Goal: Answer question/provide support: Share knowledge or assist other users

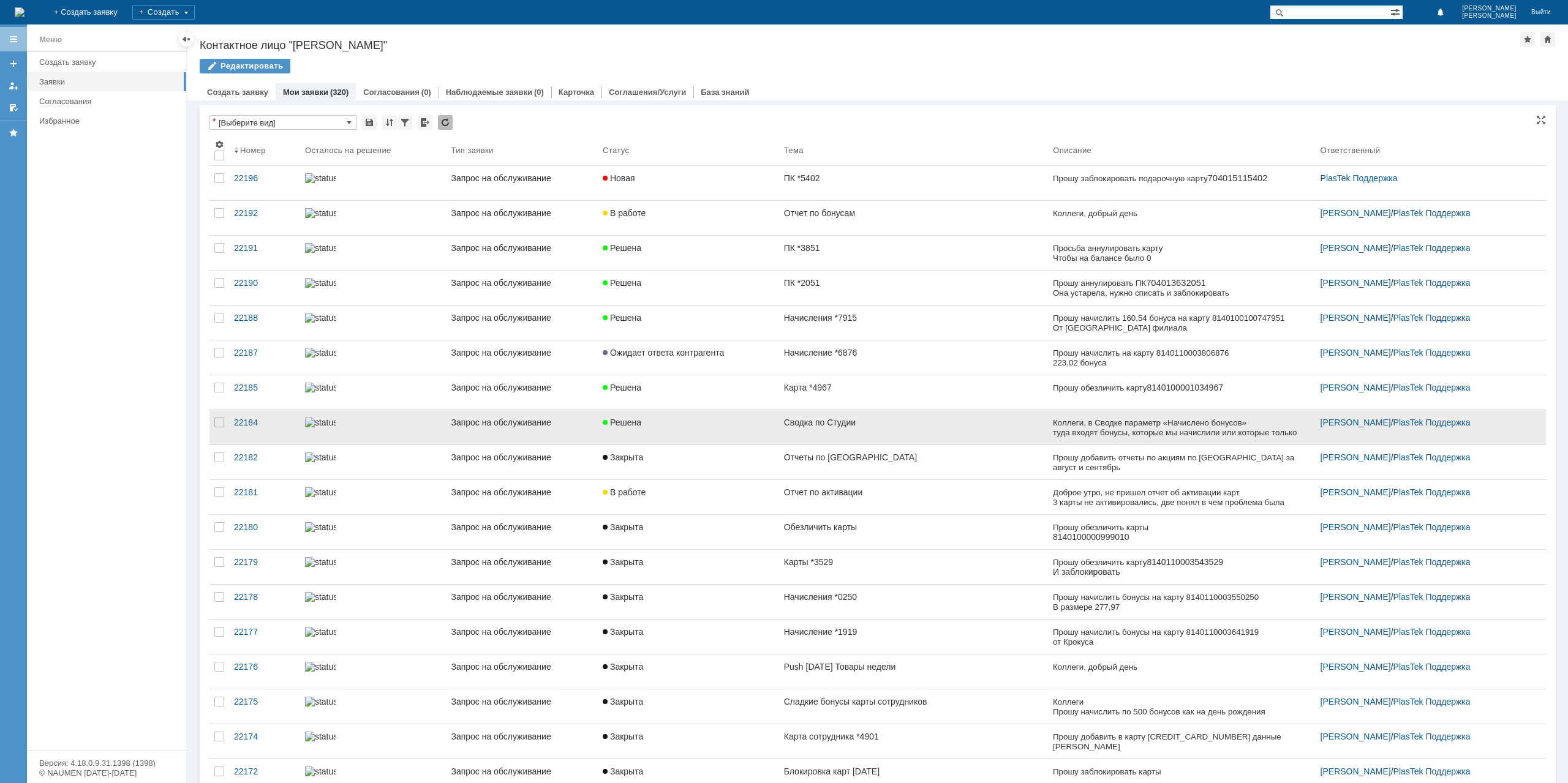
click at [719, 411] on link "Решена" at bounding box center [688, 427] width 181 height 35
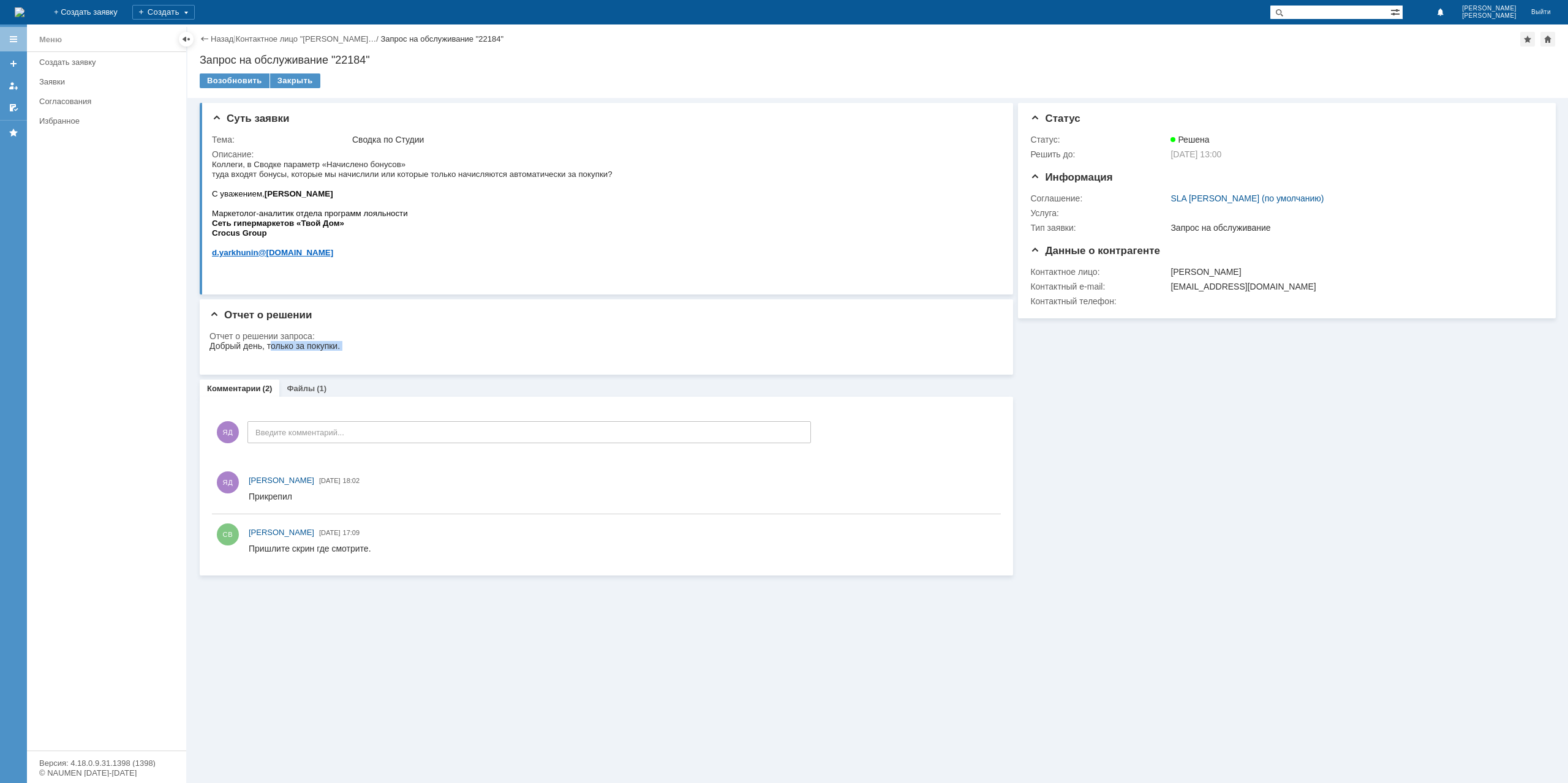
drag, startPoint x: 271, startPoint y: 344, endPoint x: 345, endPoint y: 341, distance: 74.1
click at [345, 341] on html "Добрый день, только за покупки." at bounding box center [602, 351] width 785 height 20
click at [218, 36] on link "Назад" at bounding box center [222, 39] width 23 height 9
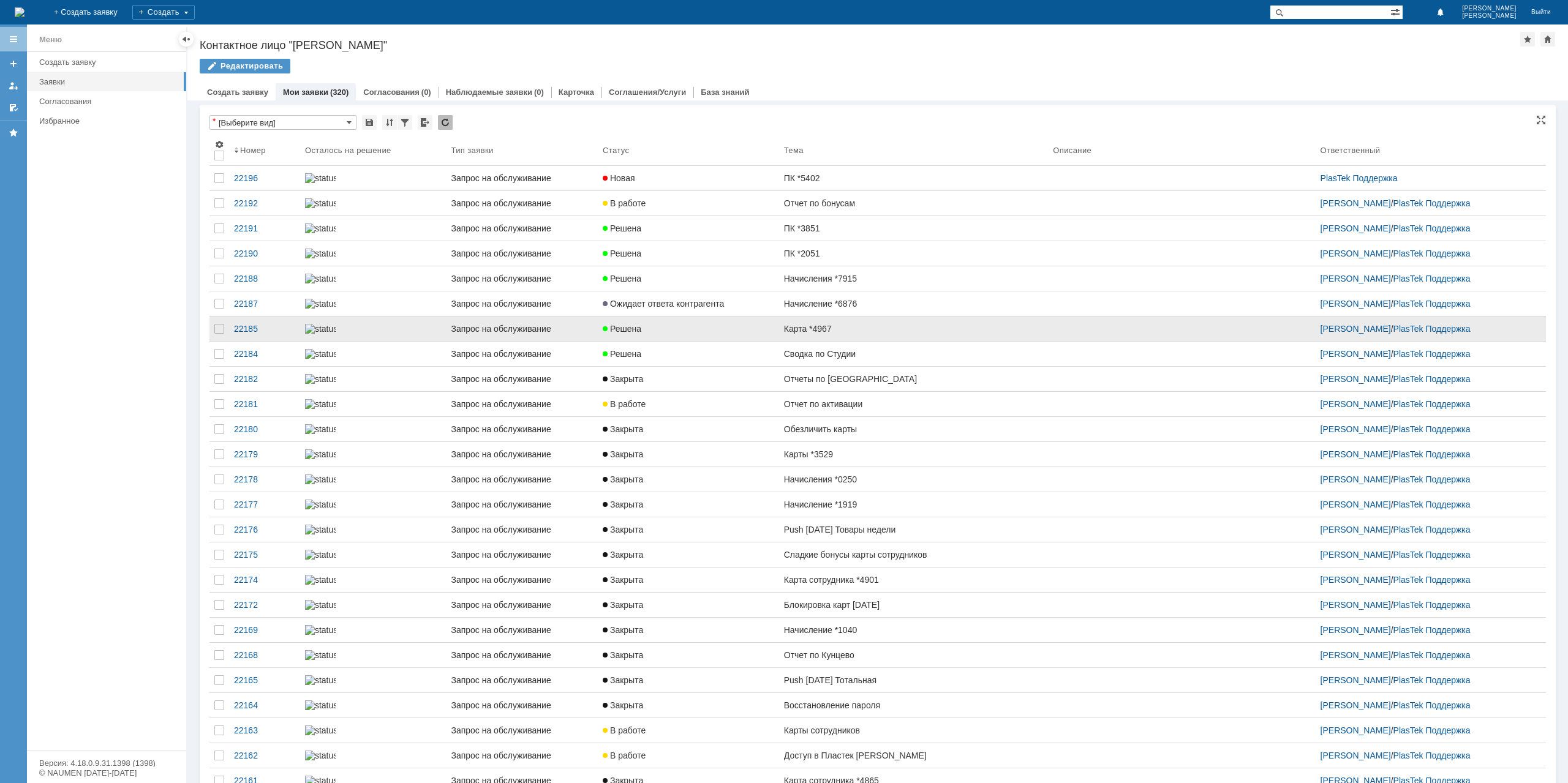
click at [686, 341] on link "Решена" at bounding box center [688, 329] width 181 height 25
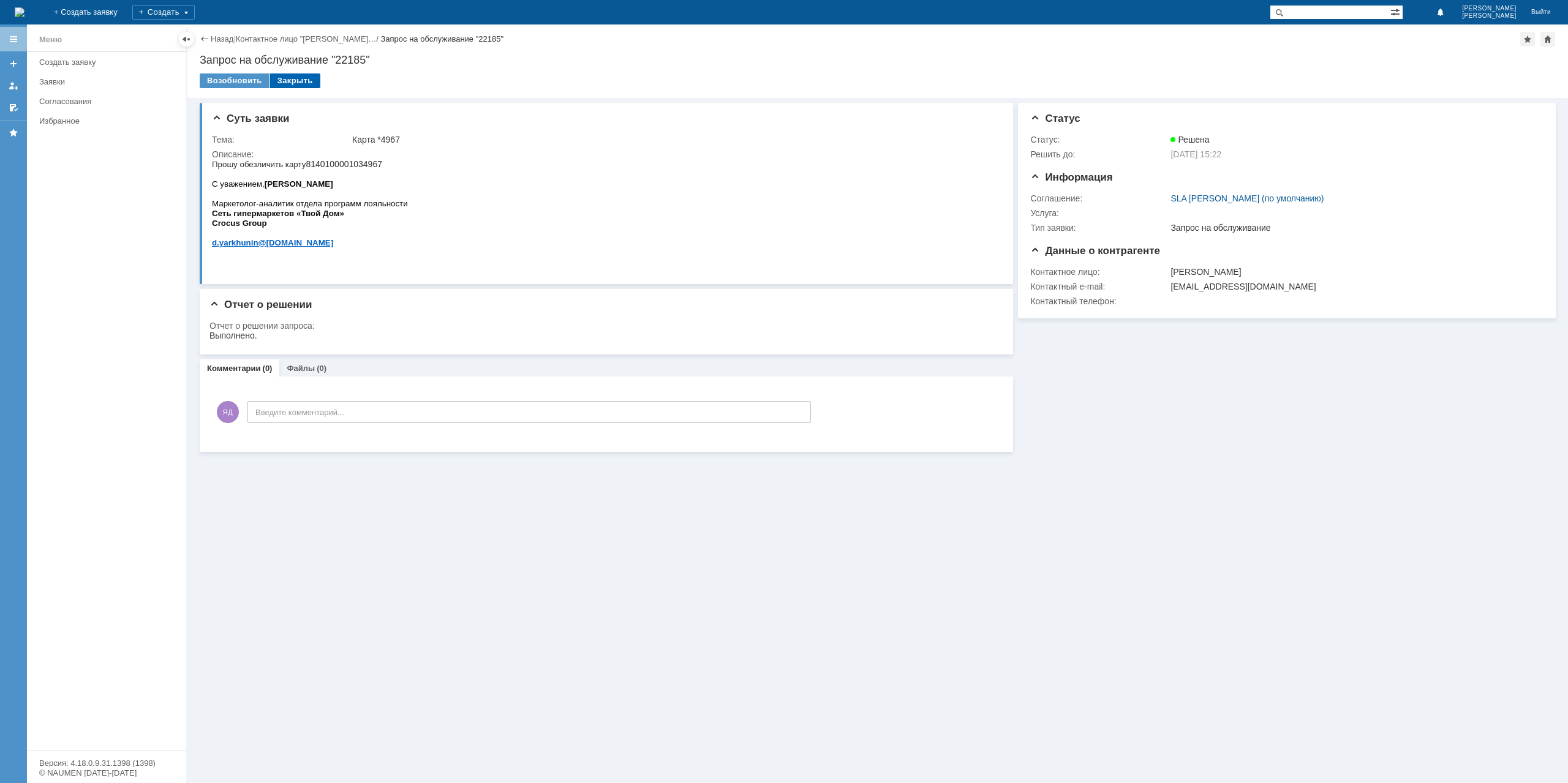
click at [305, 80] on div "Закрыть" at bounding box center [295, 80] width 50 height 15
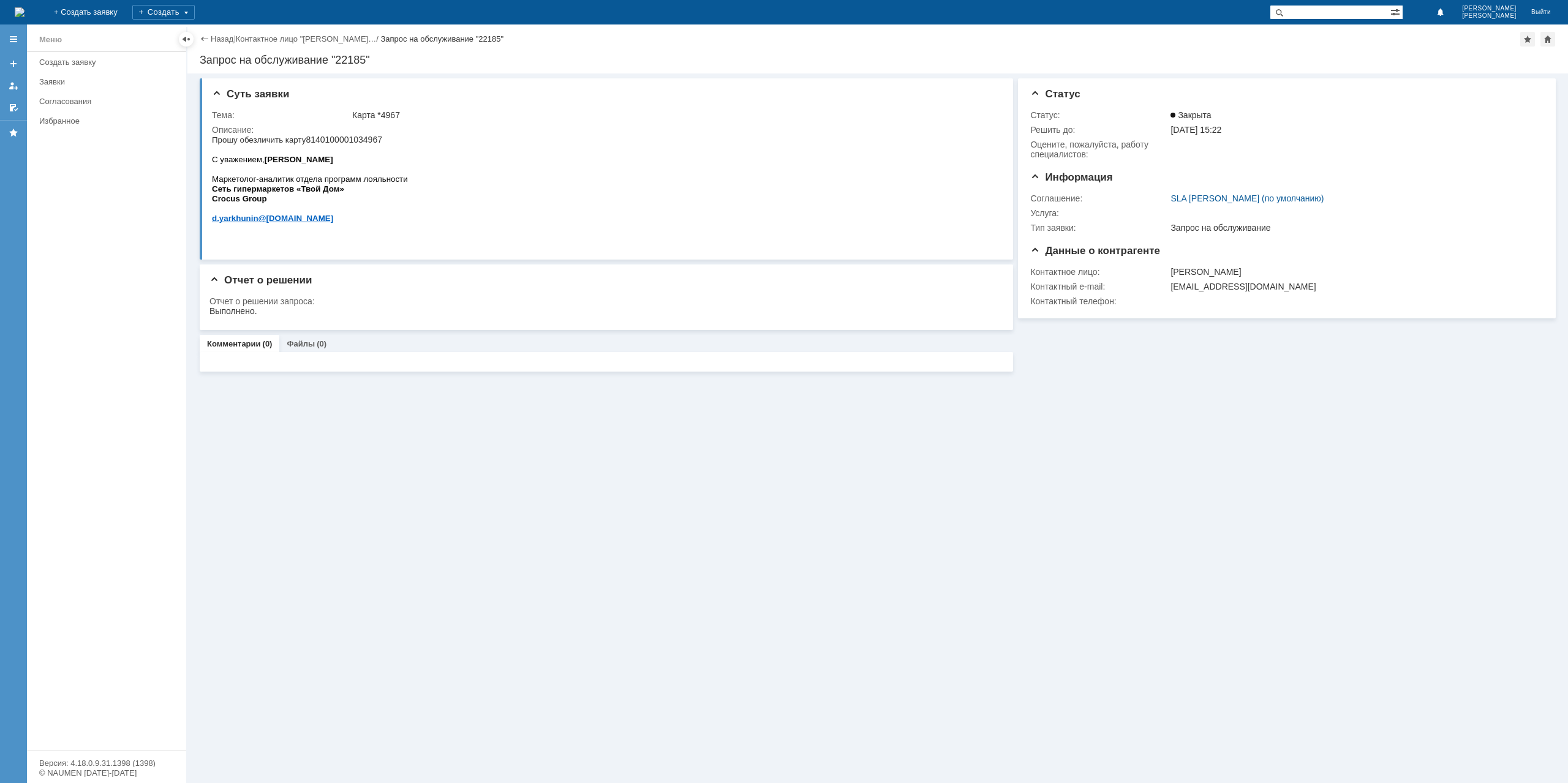
click at [207, 38] on div "Назад" at bounding box center [217, 39] width 34 height 9
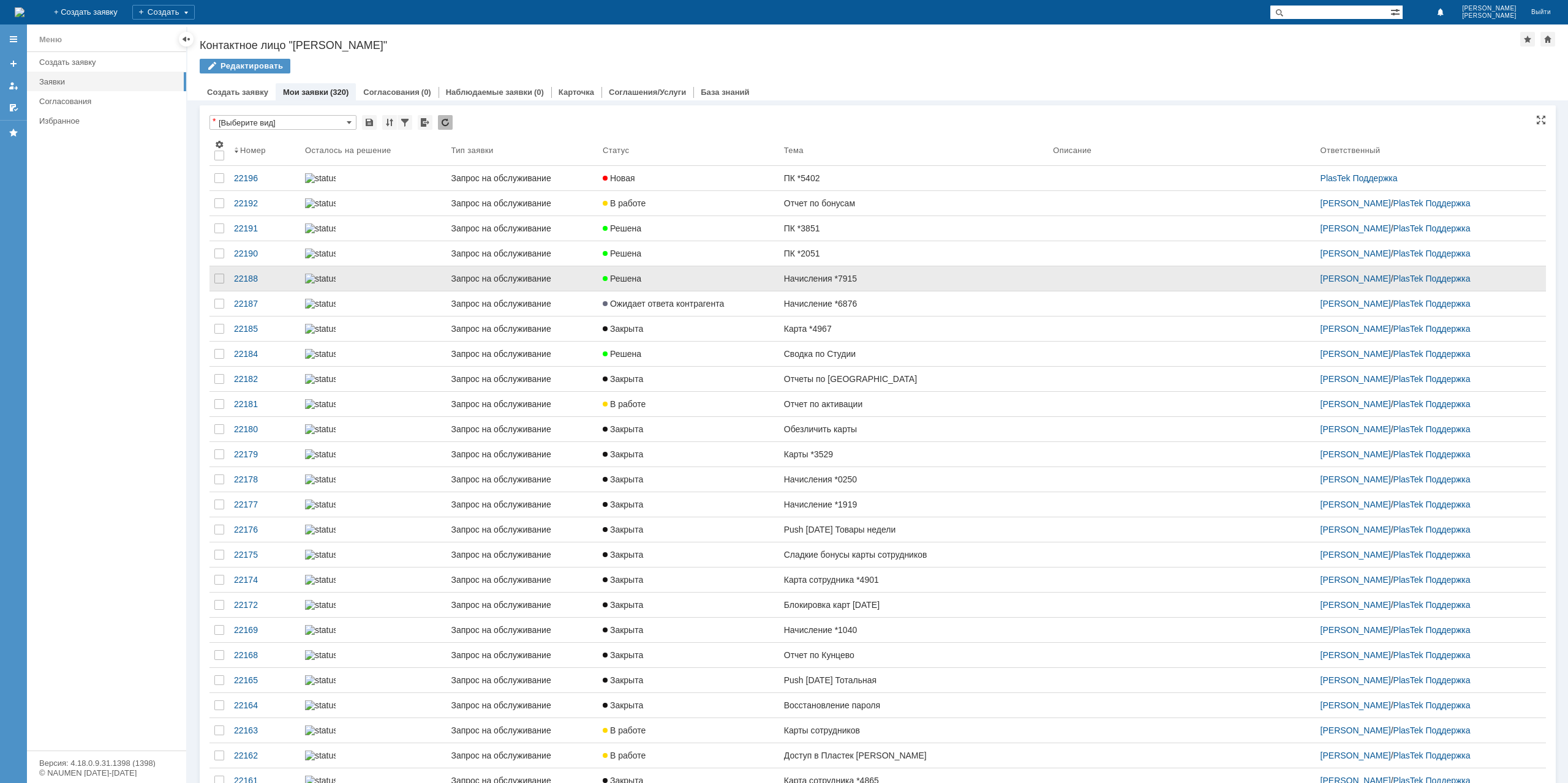
click at [707, 284] on div "Решена" at bounding box center [688, 279] width 171 height 10
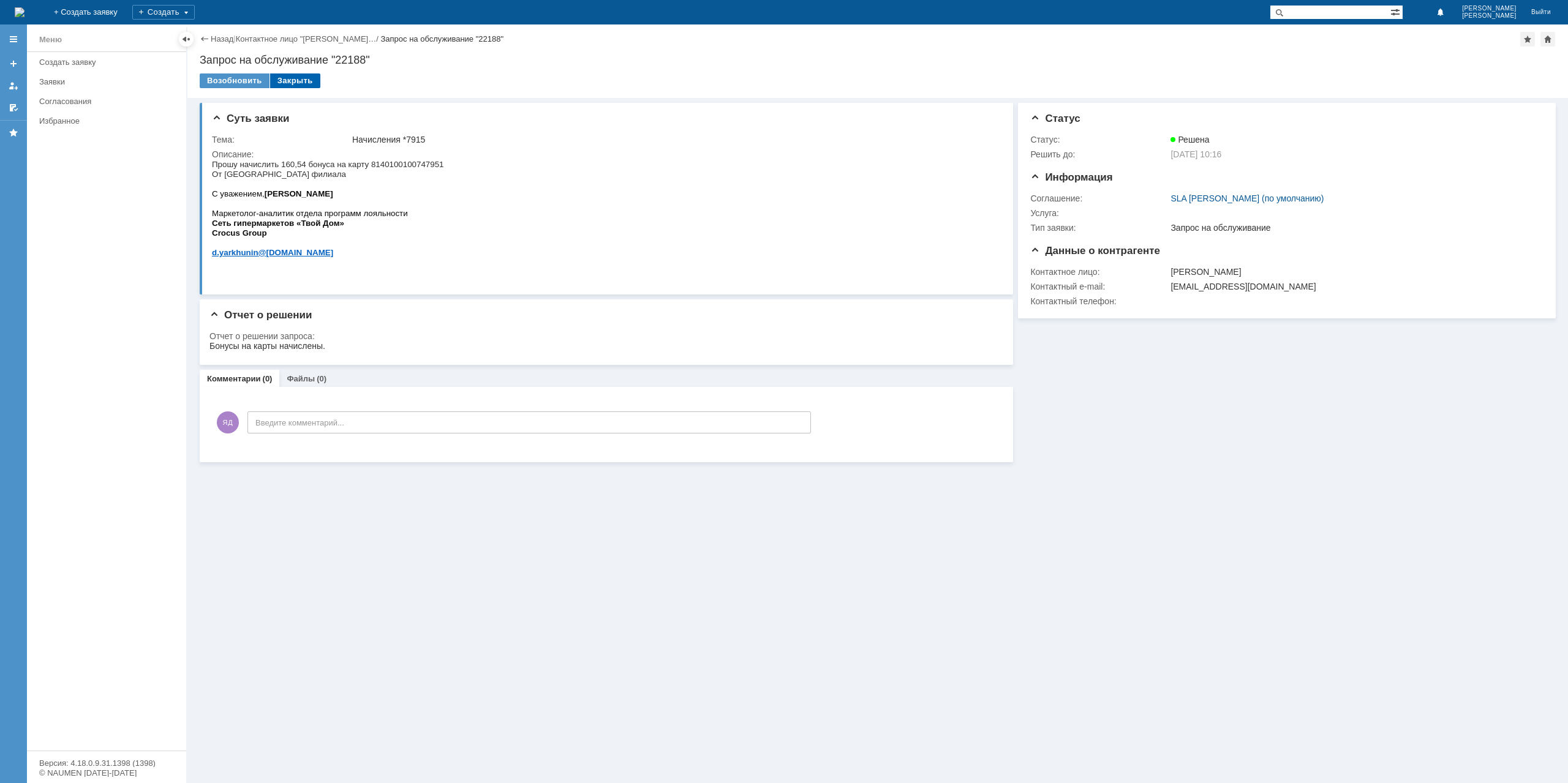
click at [290, 80] on div "Закрыть" at bounding box center [295, 80] width 50 height 15
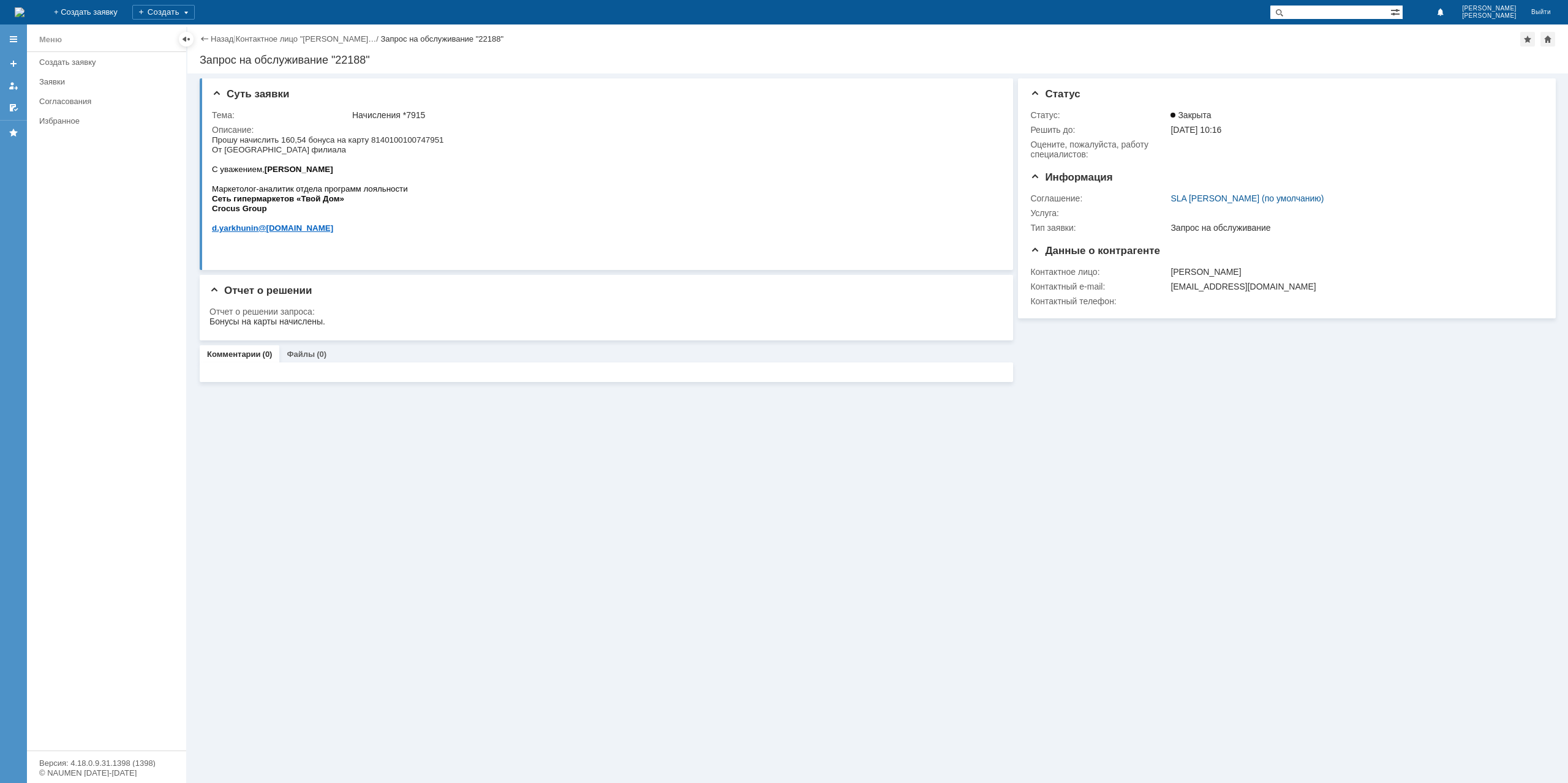
click at [224, 30] on div "Назад | Контактное лицо "[PERSON_NAME]… / Запрос на обслуживание "22188" Запрос…" at bounding box center [877, 49] width 1380 height 49
click at [219, 41] on link "Назад" at bounding box center [222, 39] width 23 height 9
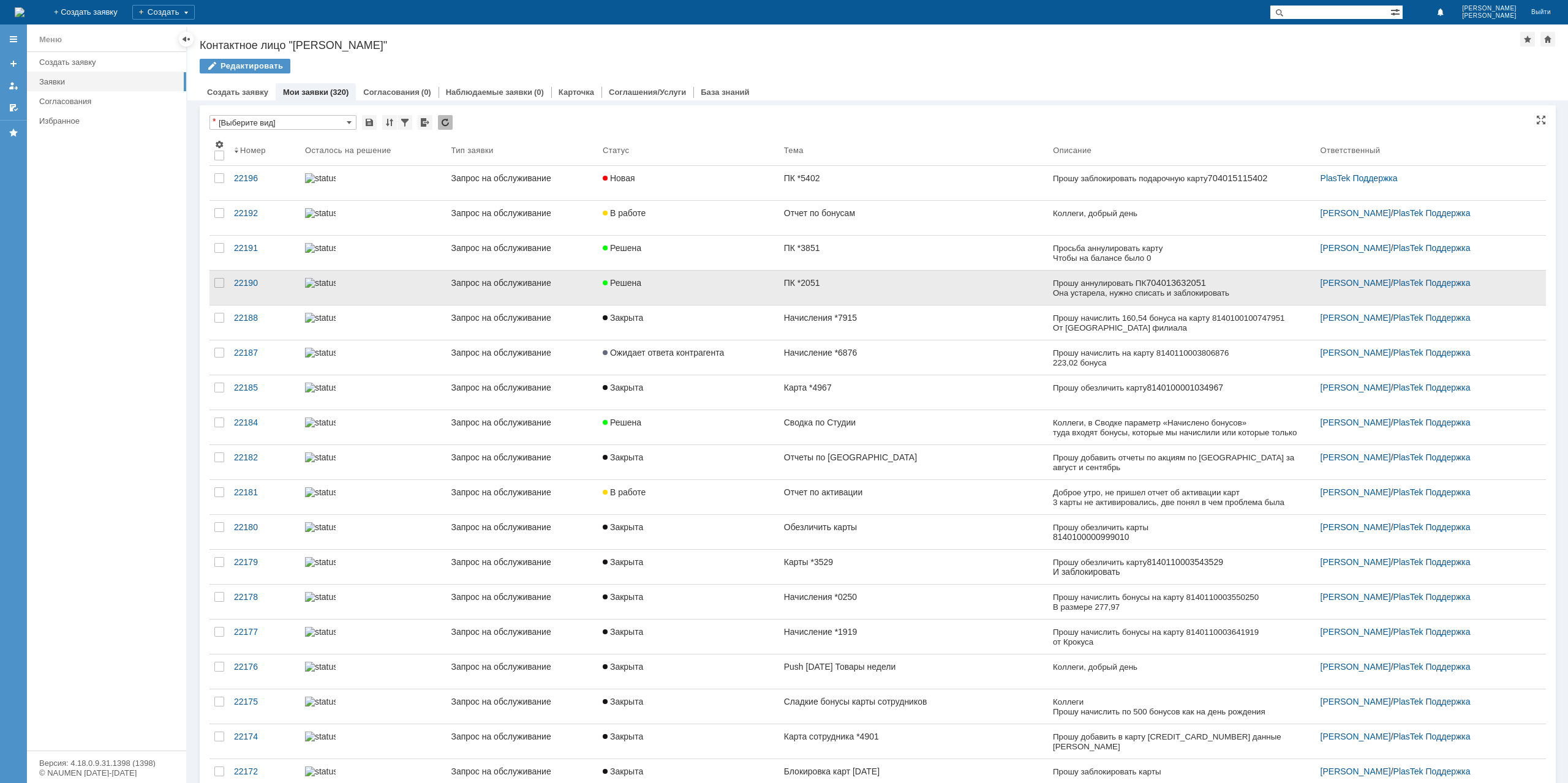
click at [719, 286] on div "Решена" at bounding box center [688, 283] width 171 height 10
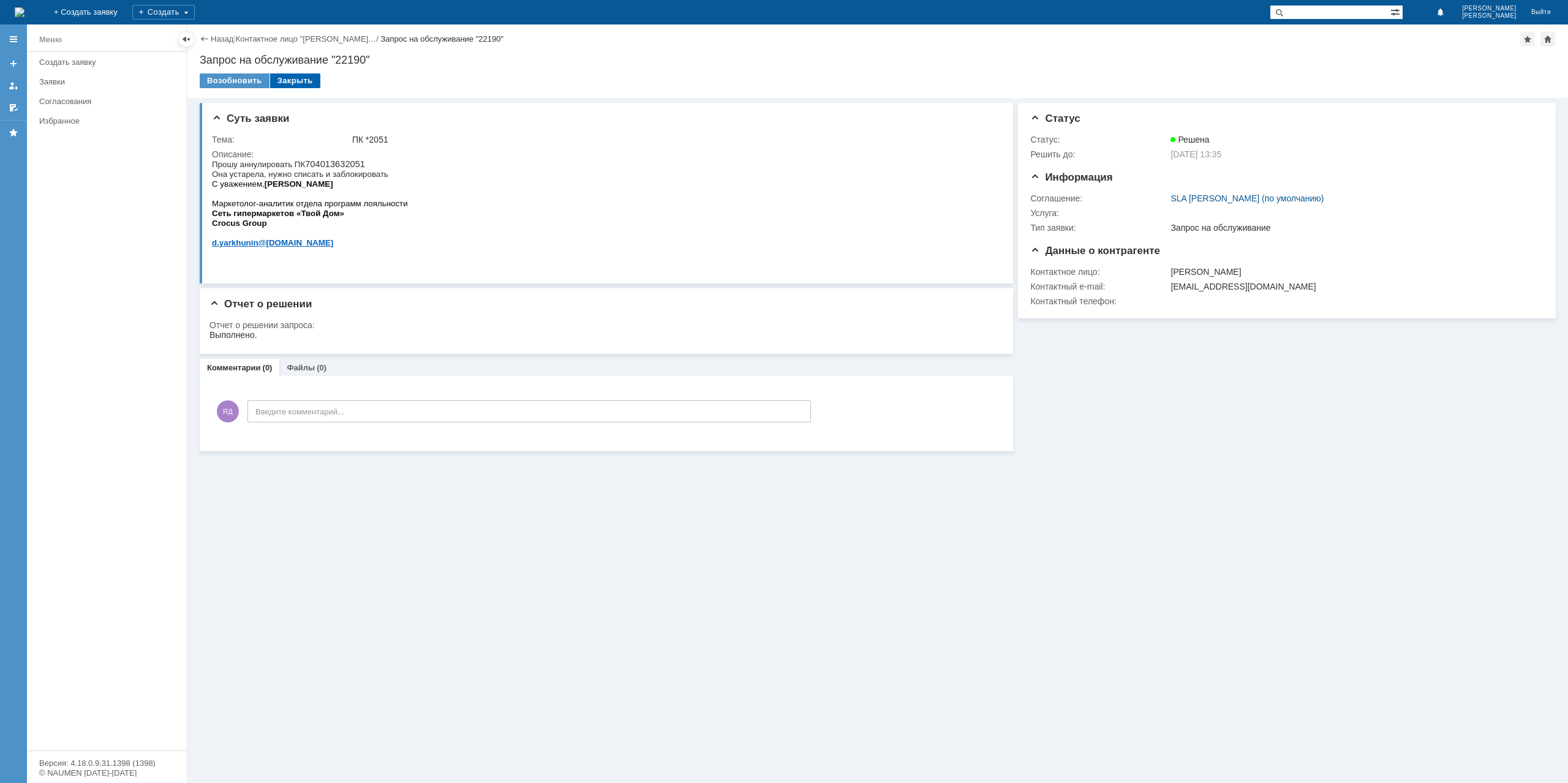
click at [304, 80] on div "Закрыть" at bounding box center [295, 80] width 50 height 15
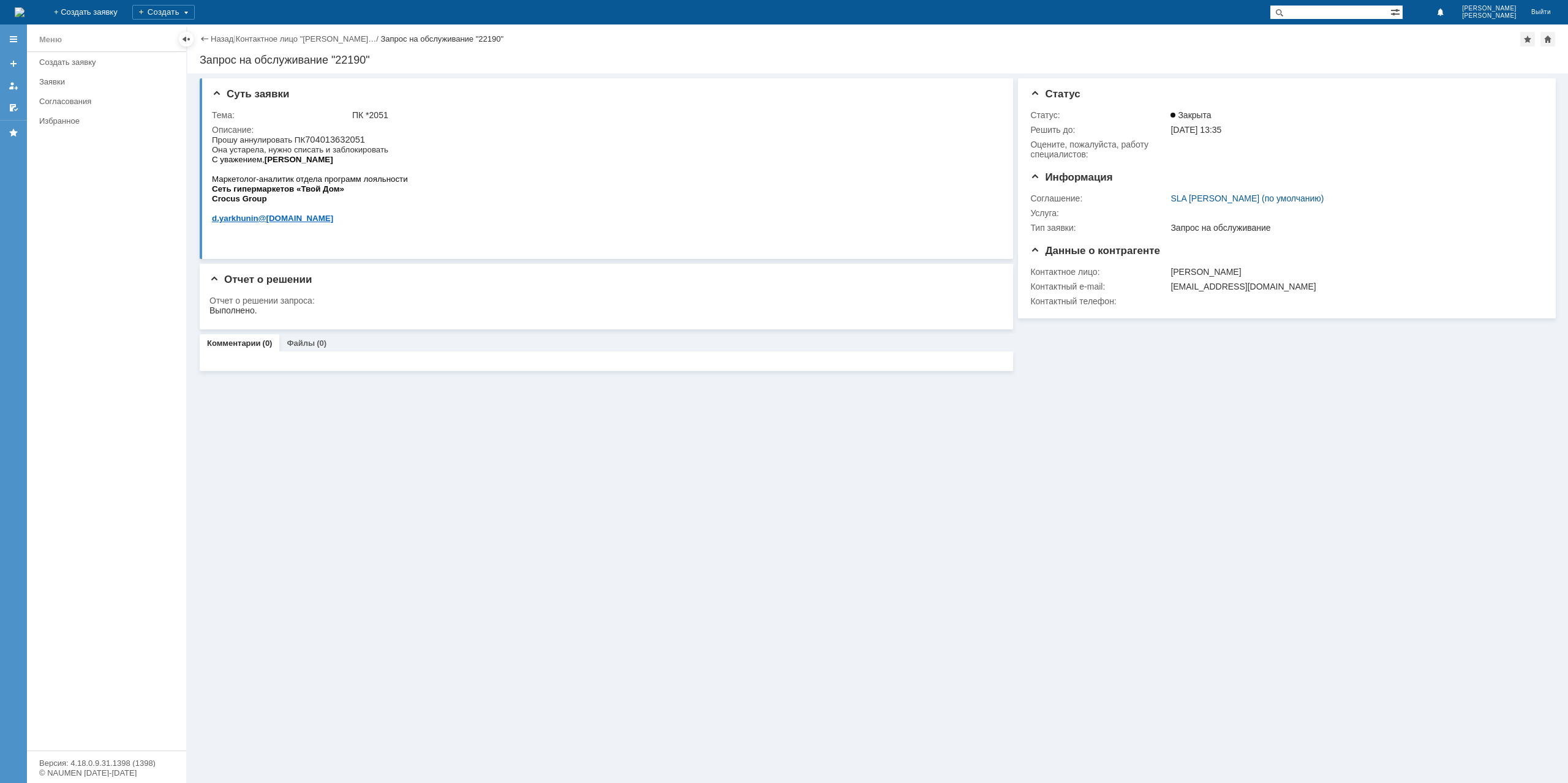
click at [209, 42] on div "Назад" at bounding box center [217, 39] width 34 height 9
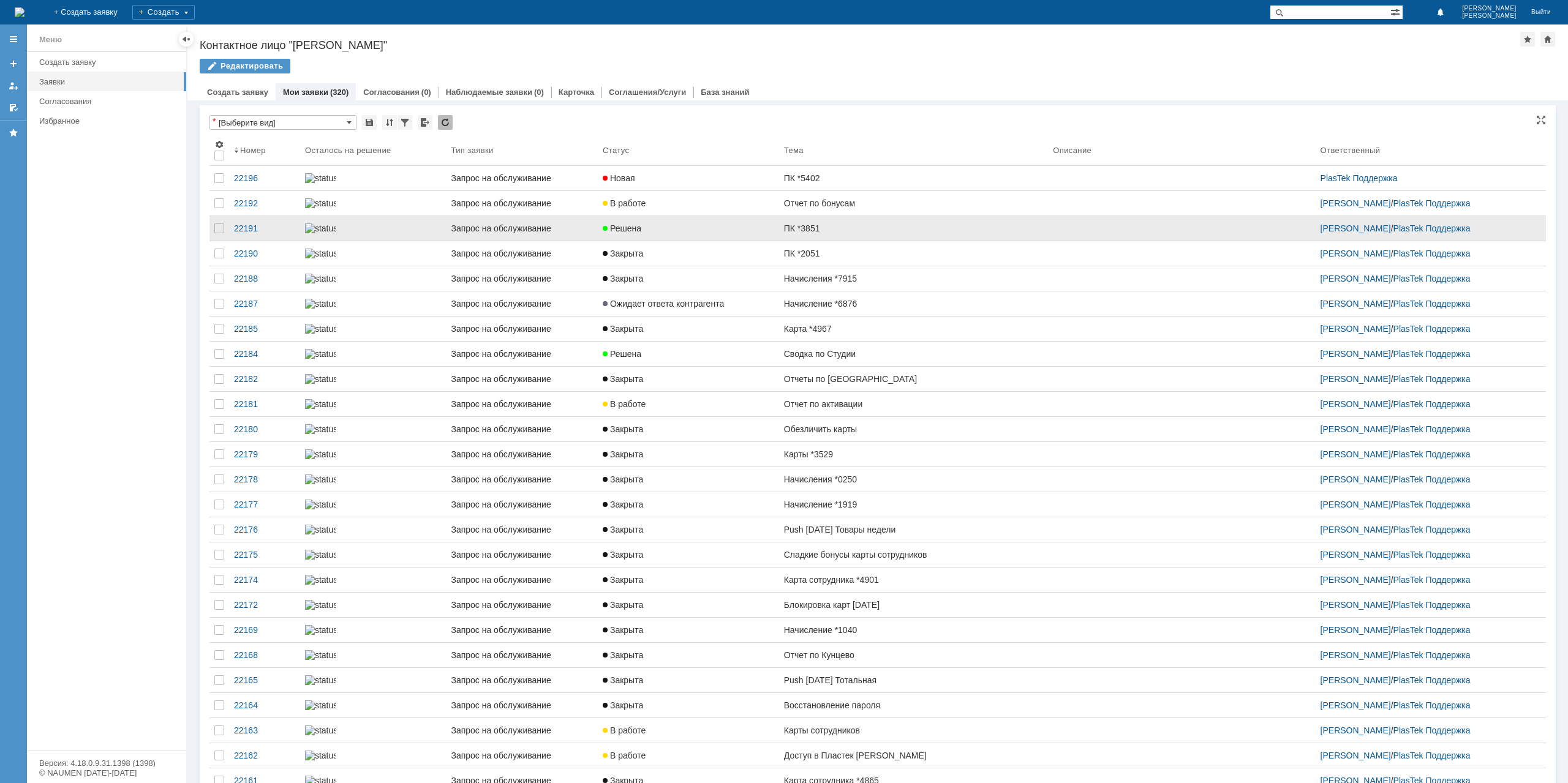
click at [727, 241] on link "Решена" at bounding box center [688, 228] width 181 height 25
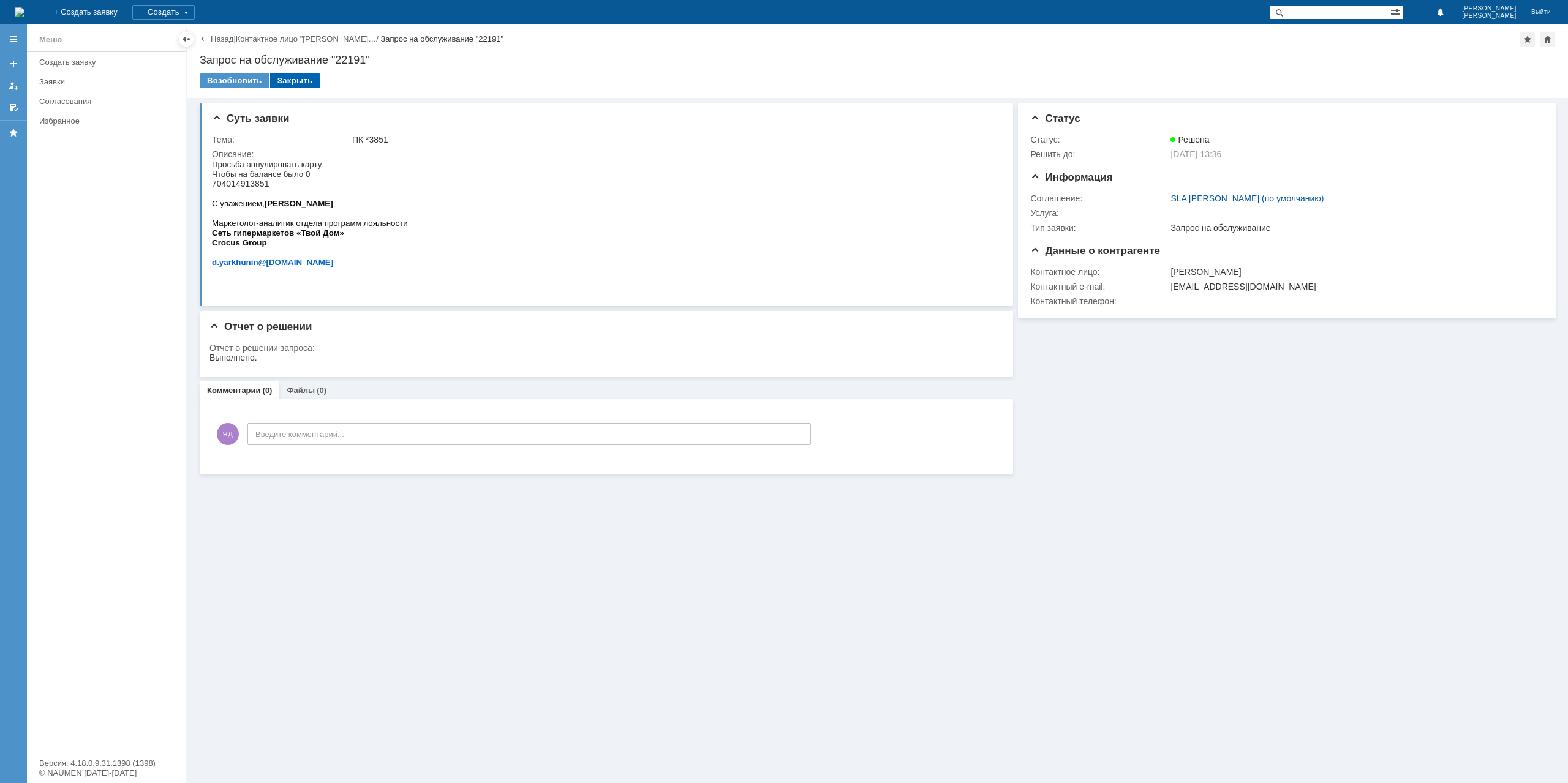
click at [299, 83] on div "Закрыть" at bounding box center [295, 80] width 50 height 15
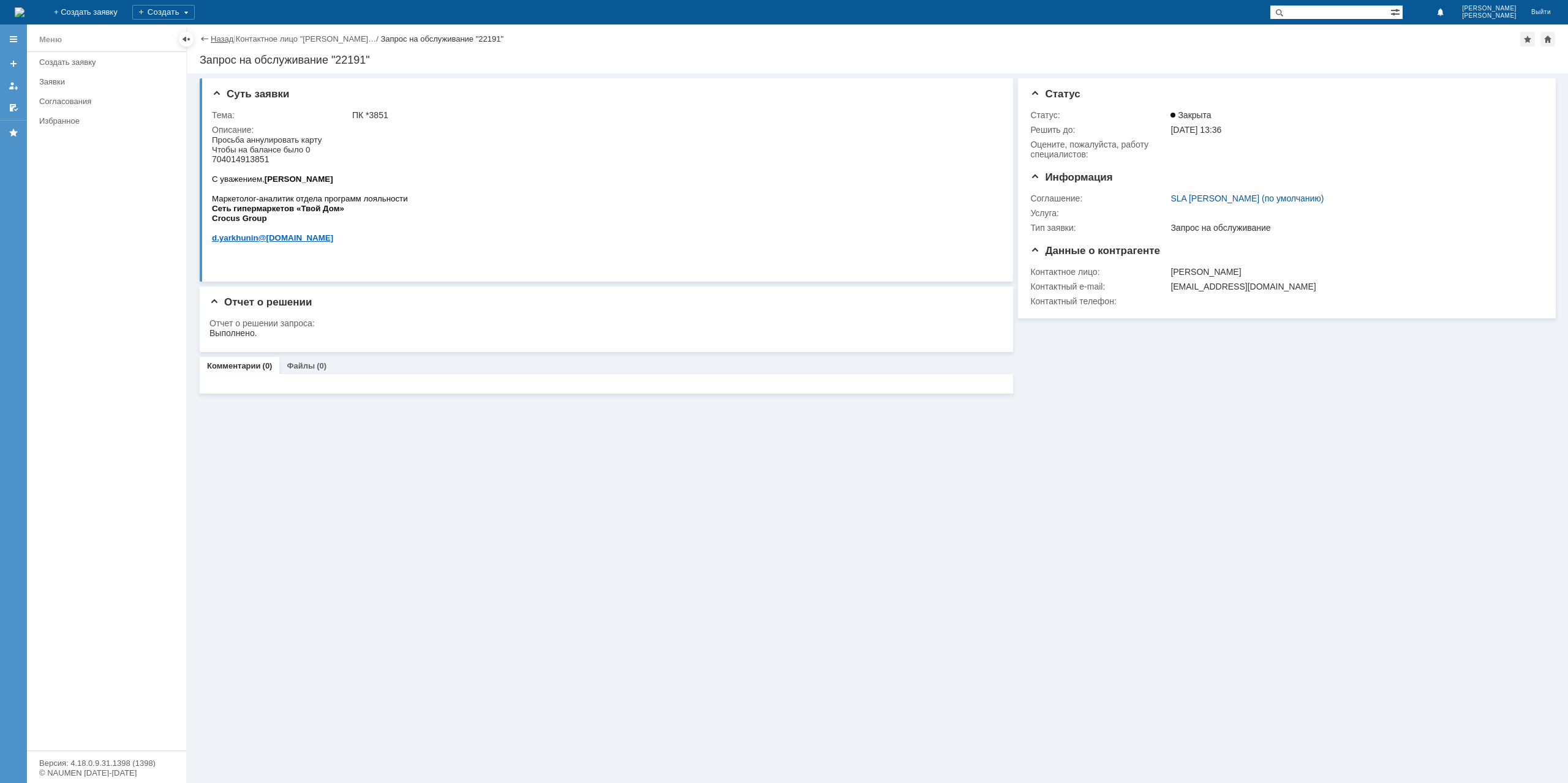
click at [214, 35] on link "Назад" at bounding box center [222, 39] width 23 height 9
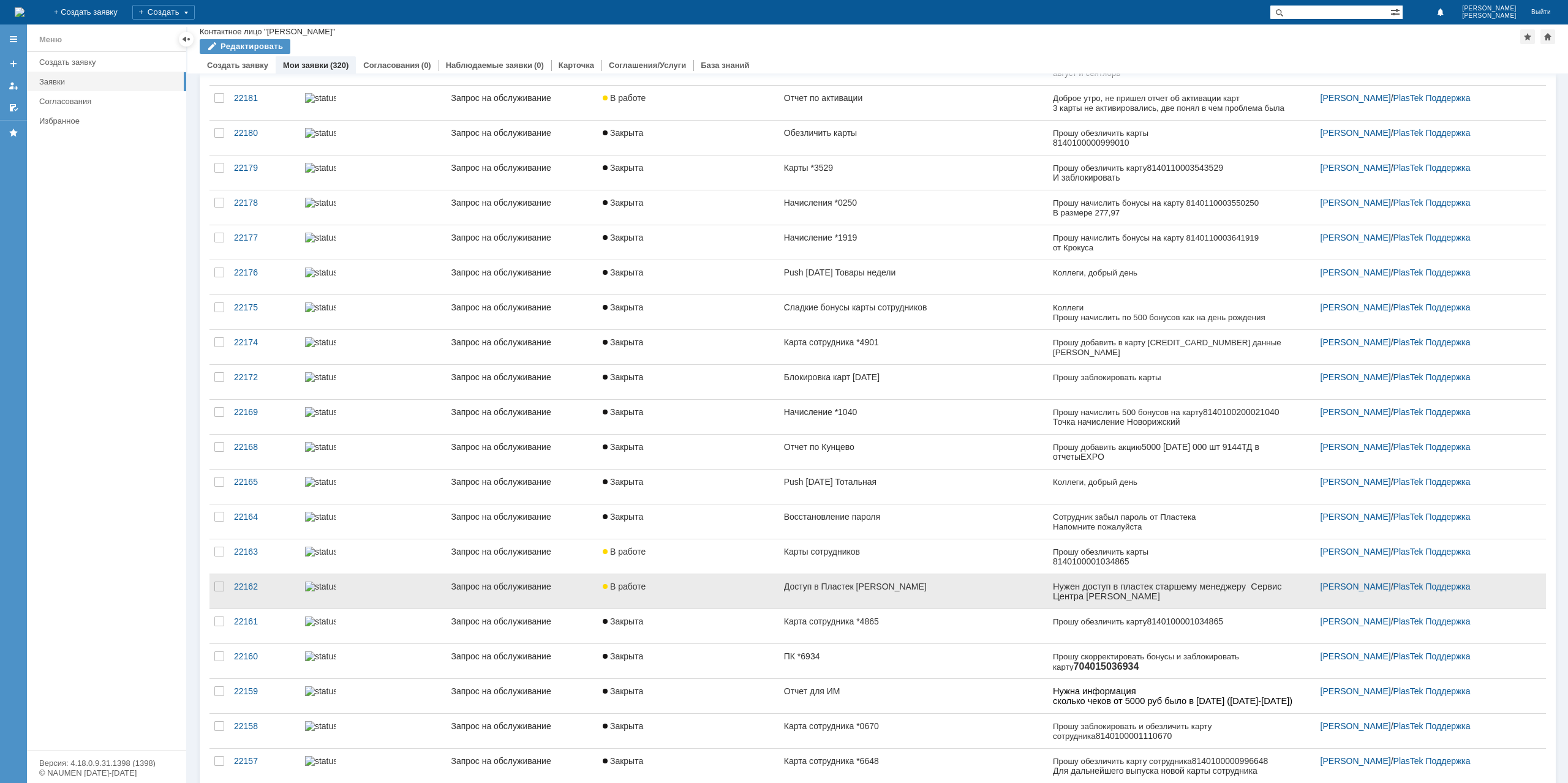
click at [718, 596] on link "В работе" at bounding box center [688, 591] width 181 height 35
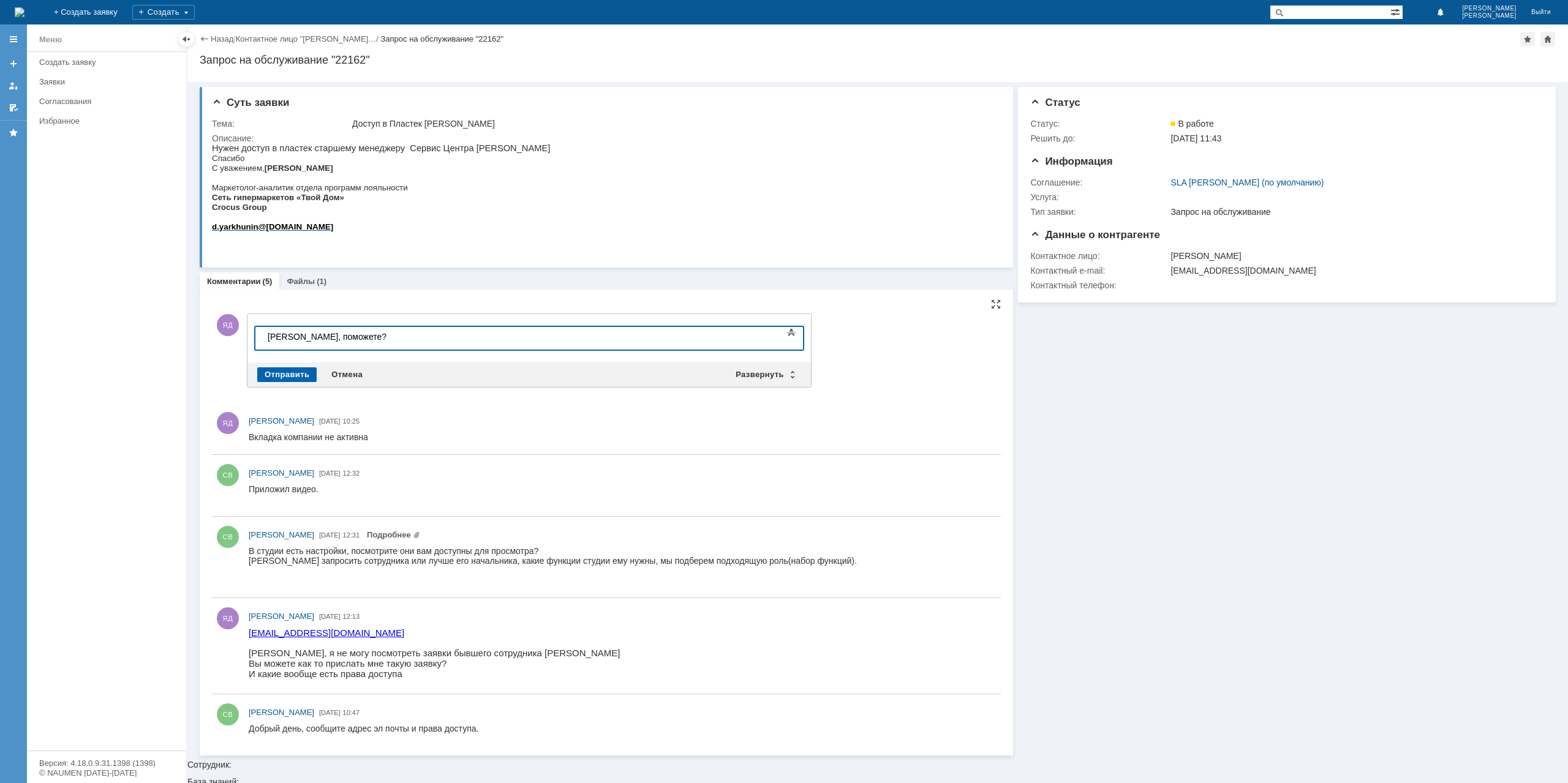
click at [291, 377] on div "Отправить" at bounding box center [287, 375] width 59 height 15
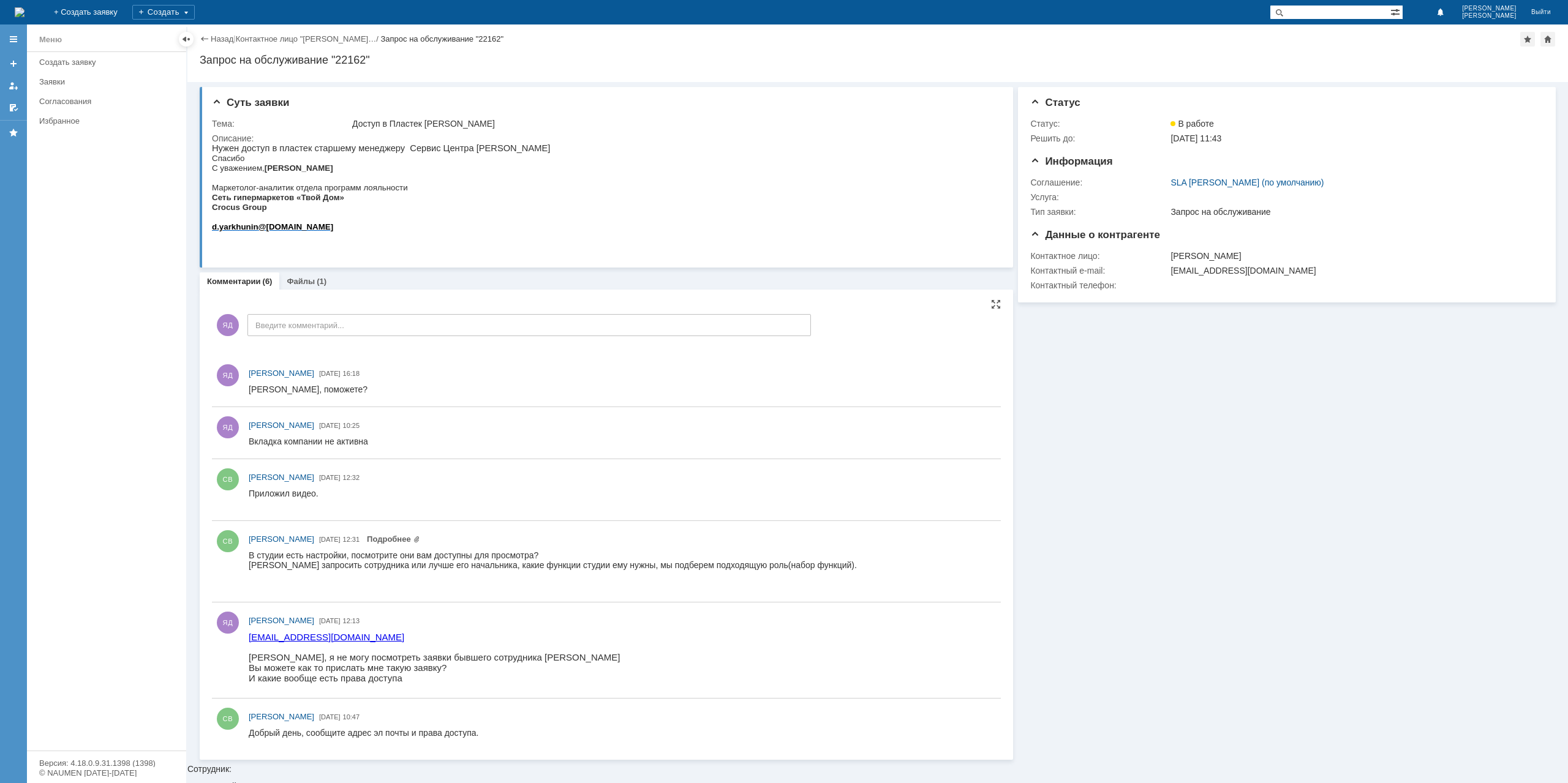
click at [207, 35] on div "Назад" at bounding box center [217, 39] width 34 height 9
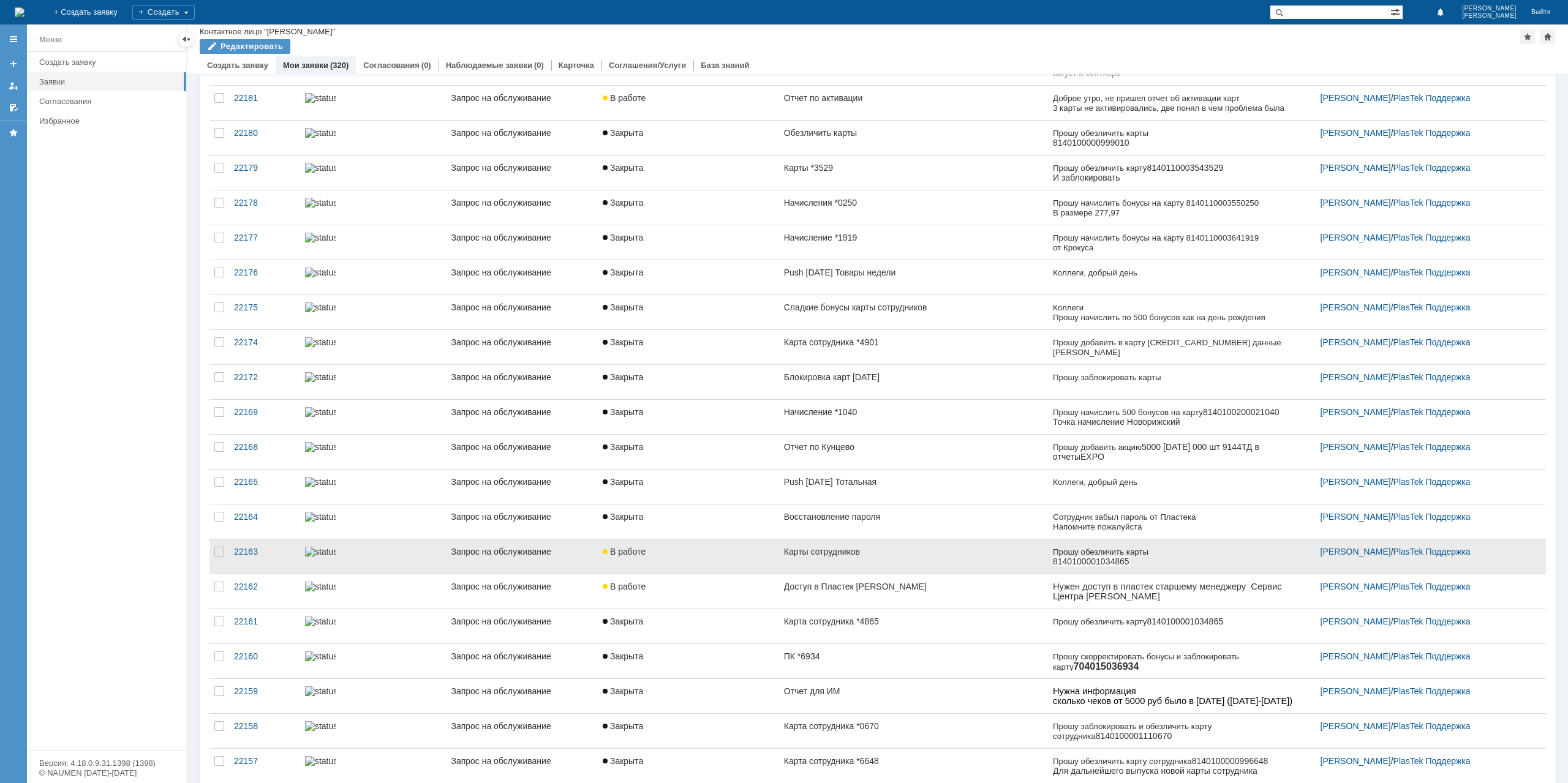
click at [734, 552] on link "В работе" at bounding box center [688, 557] width 181 height 35
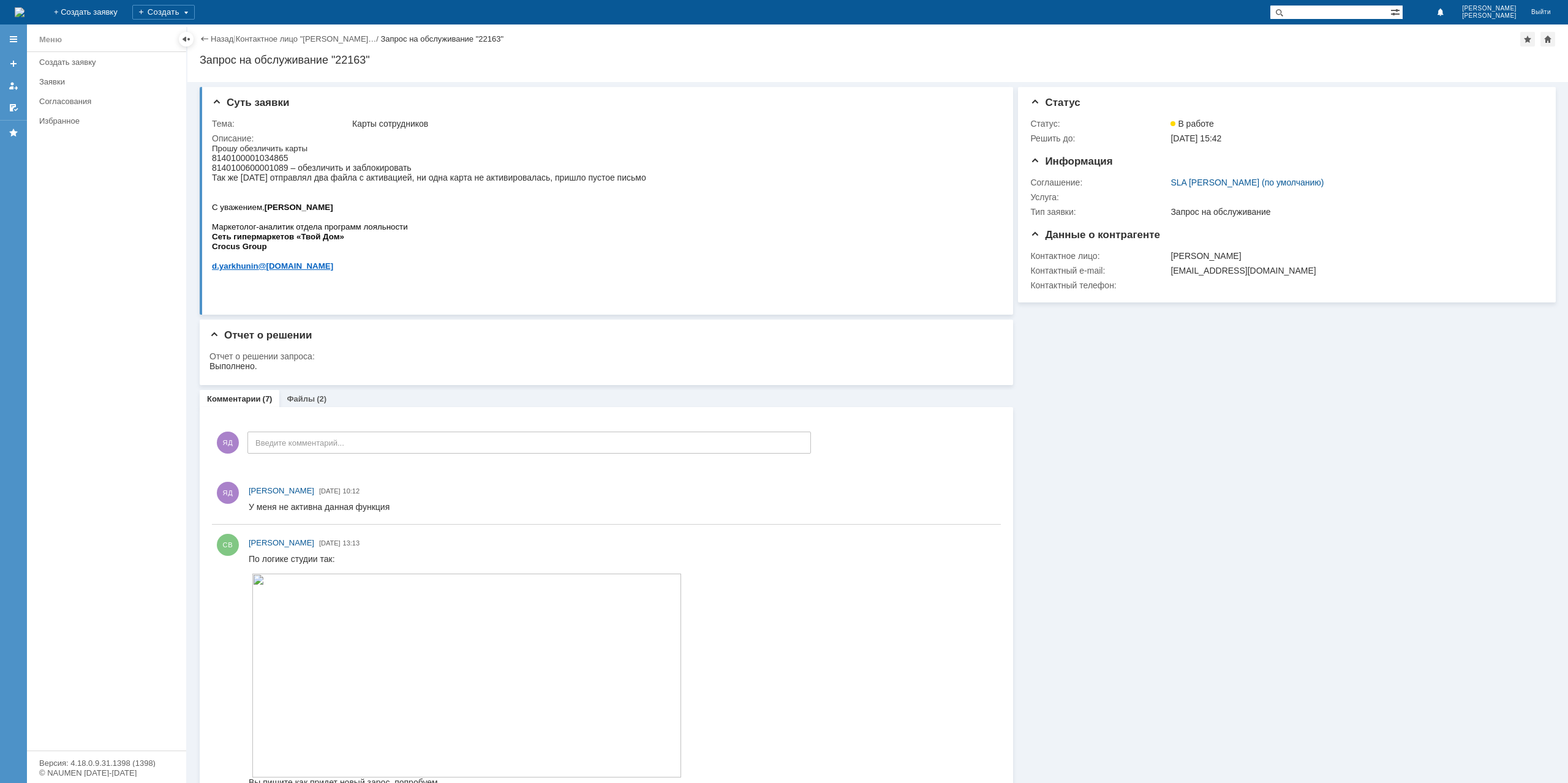
click at [224, 45] on div "Назад | Контактное лицо "[PERSON_NAME]… / Запрос на обслуживание "22163"" at bounding box center [877, 39] width 1356 height 15
click at [213, 39] on link "Назад" at bounding box center [222, 39] width 23 height 9
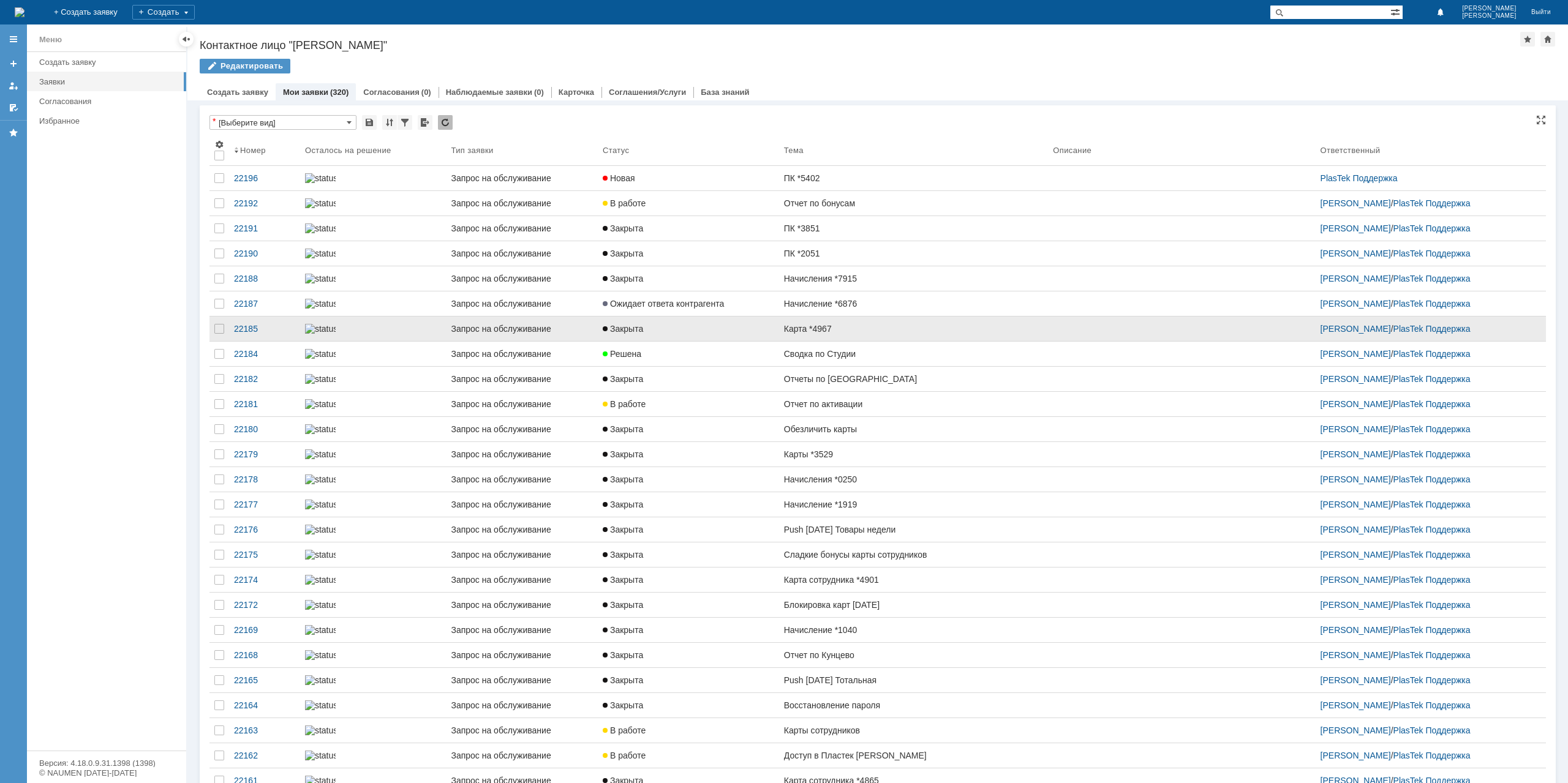
click at [755, 341] on link "Закрыта" at bounding box center [688, 329] width 181 height 25
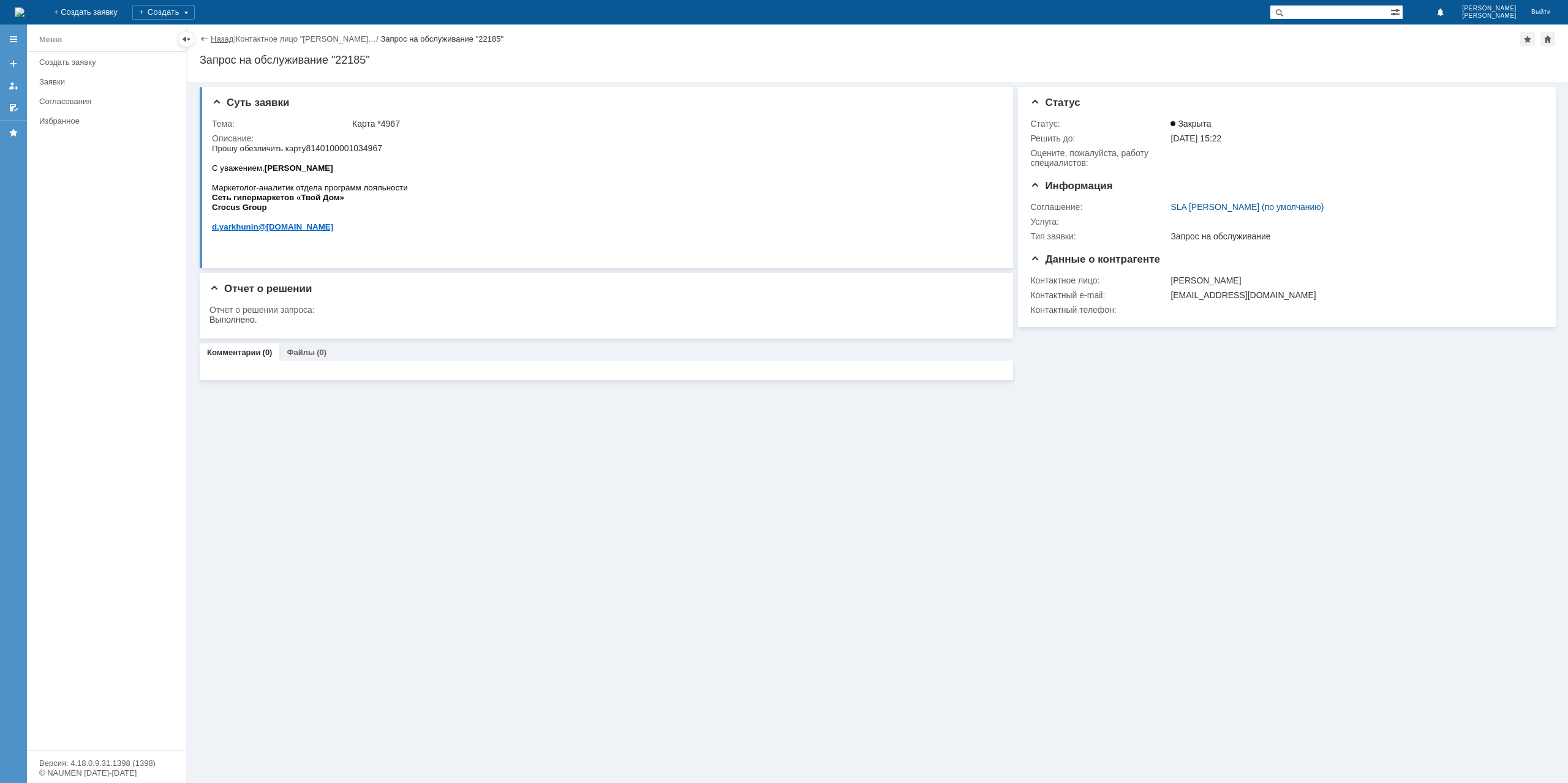
click at [225, 40] on link "Назад" at bounding box center [222, 39] width 23 height 9
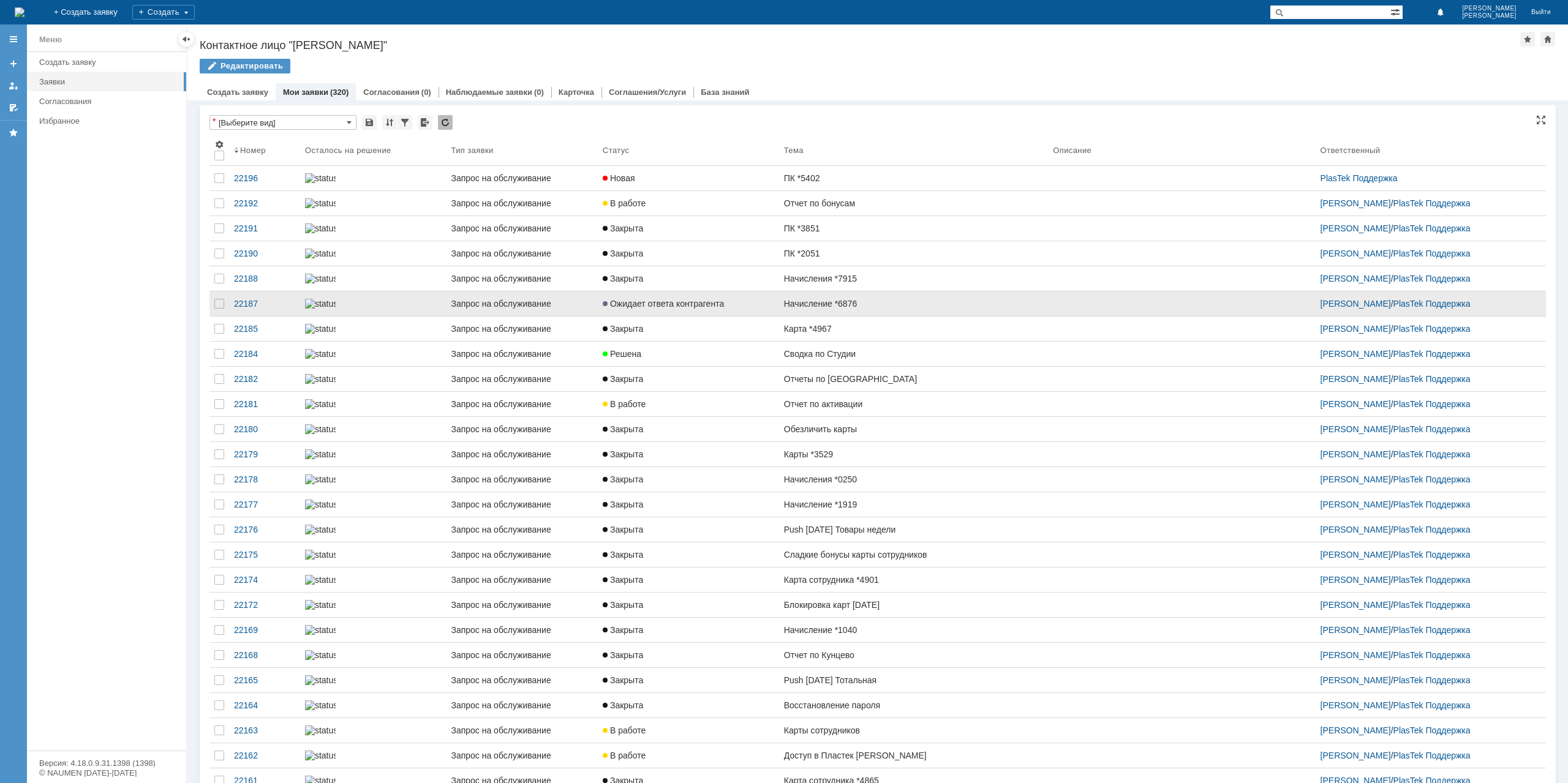
click at [786, 316] on link "Начисление *6876" at bounding box center [913, 303] width 269 height 25
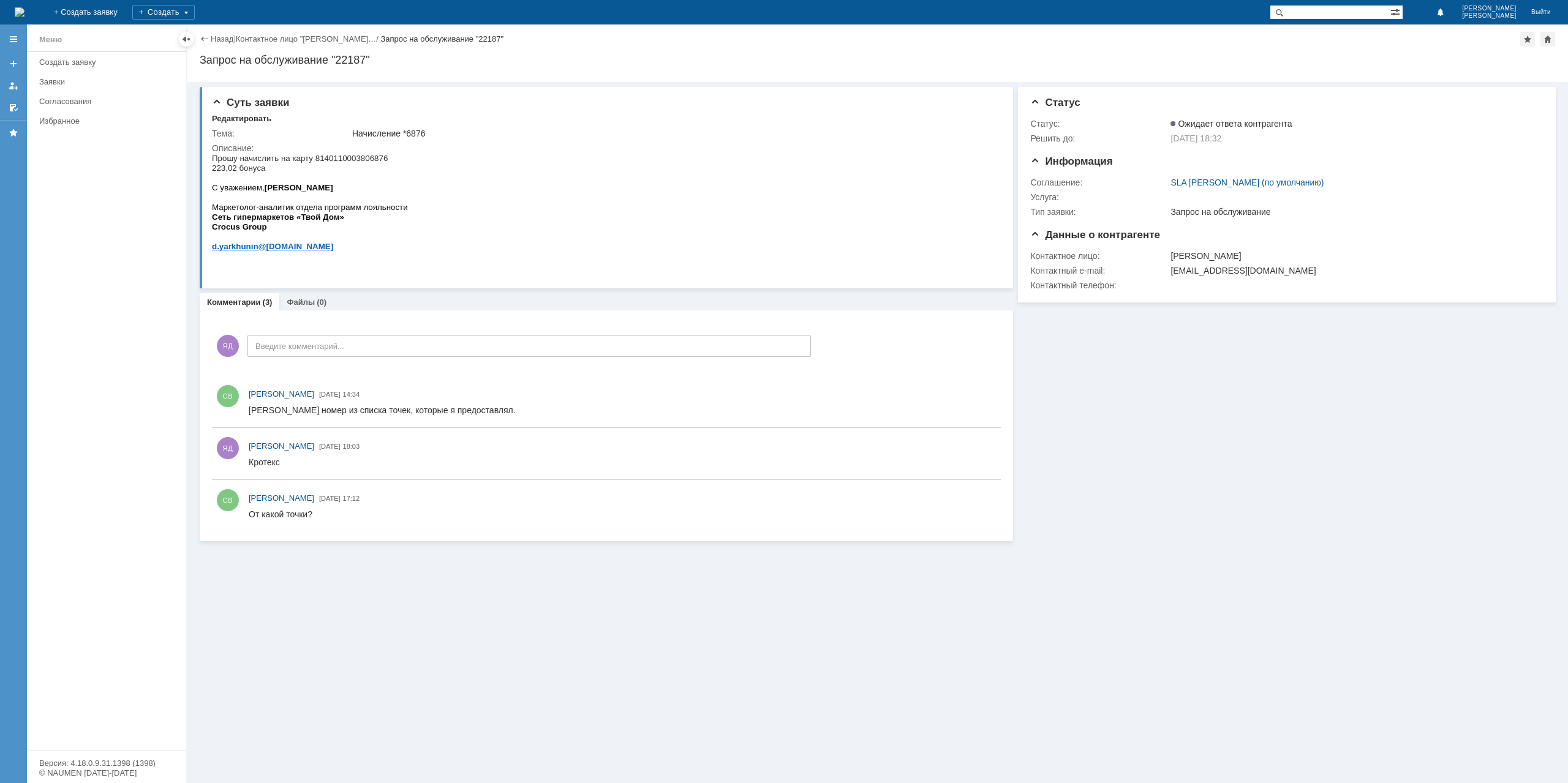
click at [368, 160] on span "Прошу начислить на карту 8140110003806876 223,02 бонуса" at bounding box center [299, 163] width 176 height 19
copy span "8140110003806876"
click at [228, 41] on link "Назад" at bounding box center [222, 39] width 23 height 9
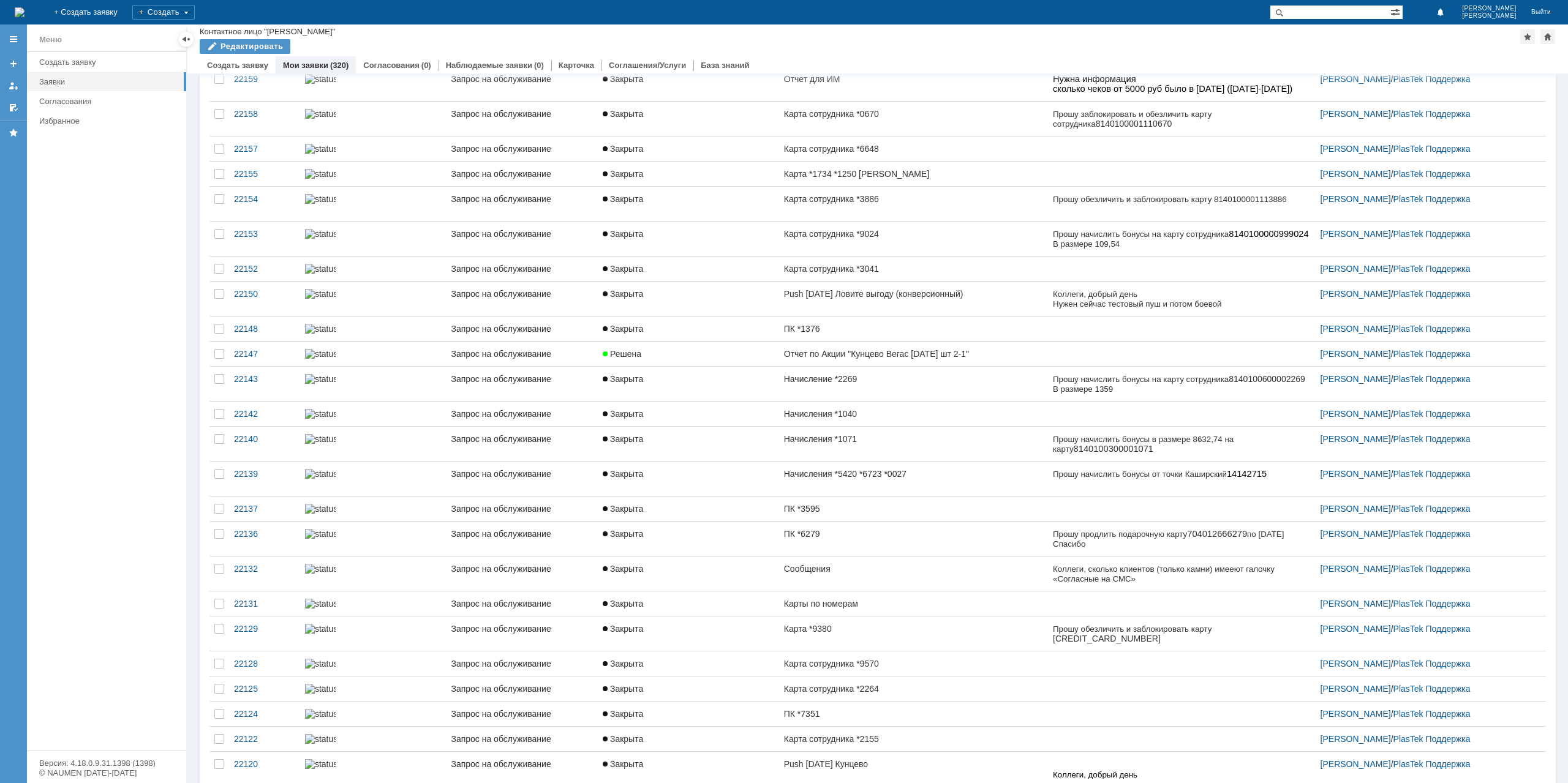
click at [1340, 19] on input "text" at bounding box center [1330, 12] width 121 height 15
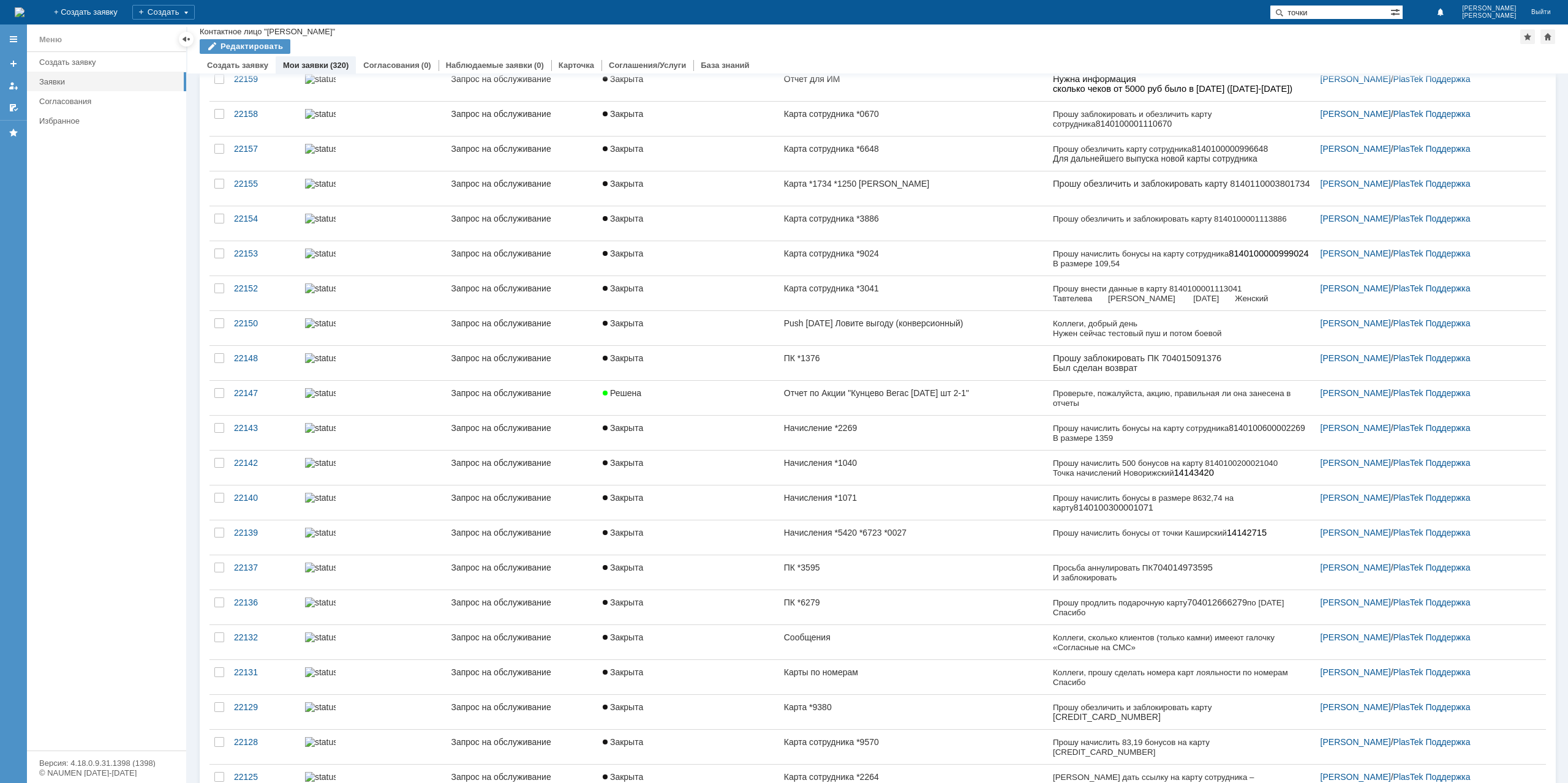
type input "точки"
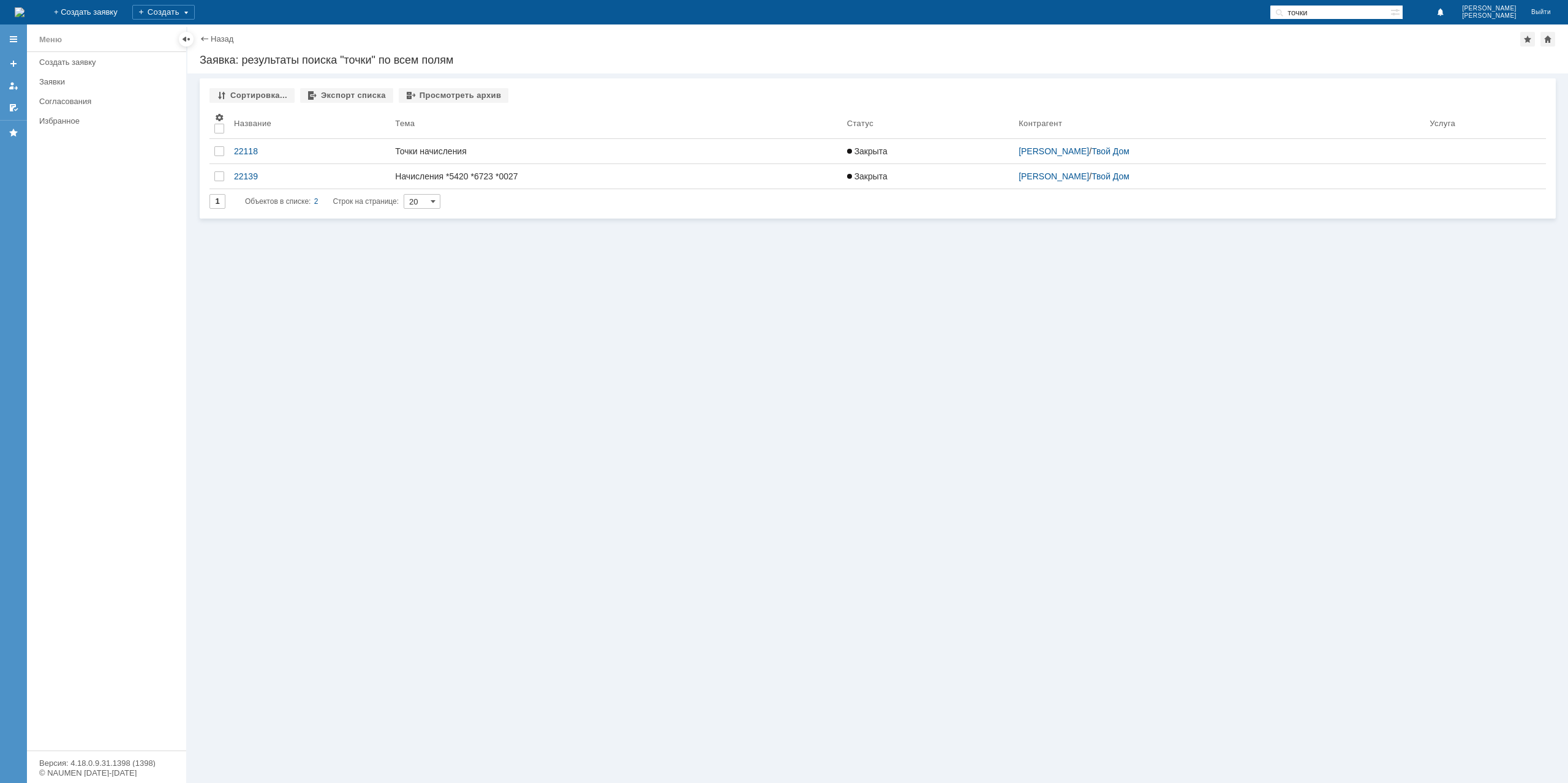
click at [578, 146] on div "Точки начисления" at bounding box center [616, 151] width 442 height 10
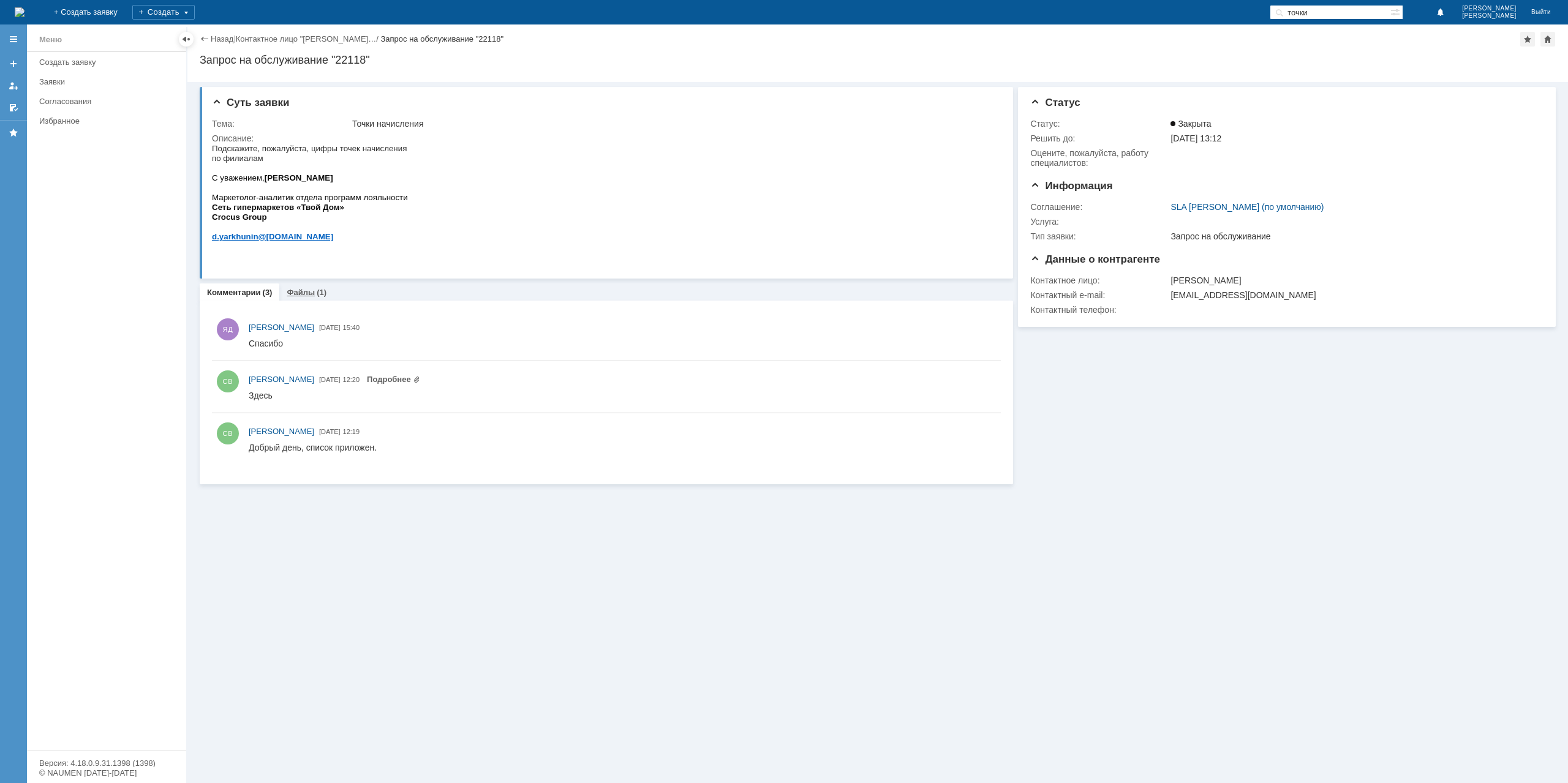
click at [309, 297] on link "Файлы" at bounding box center [300, 292] width 28 height 9
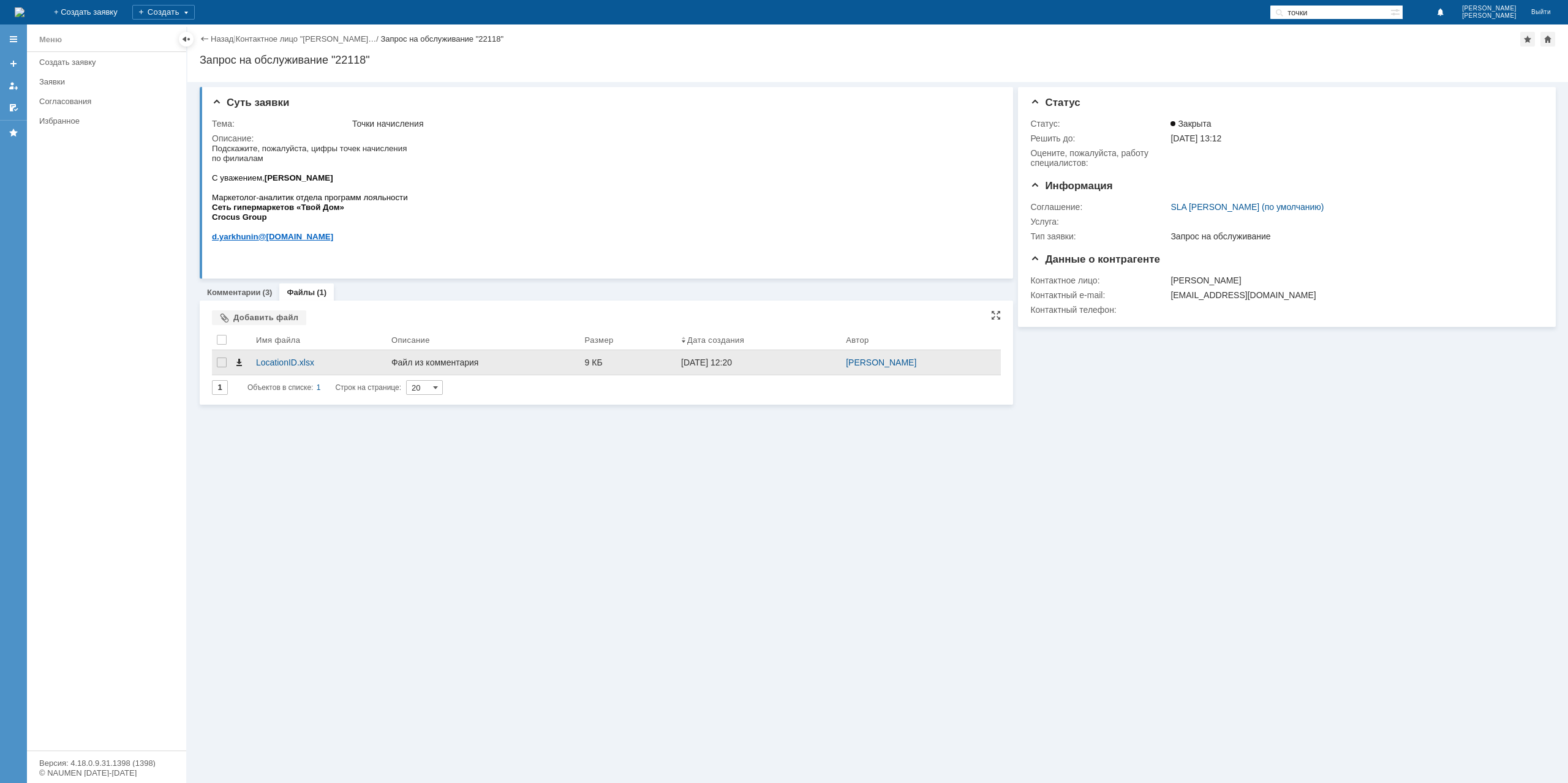
click at [242, 363] on span at bounding box center [239, 363] width 10 height 10
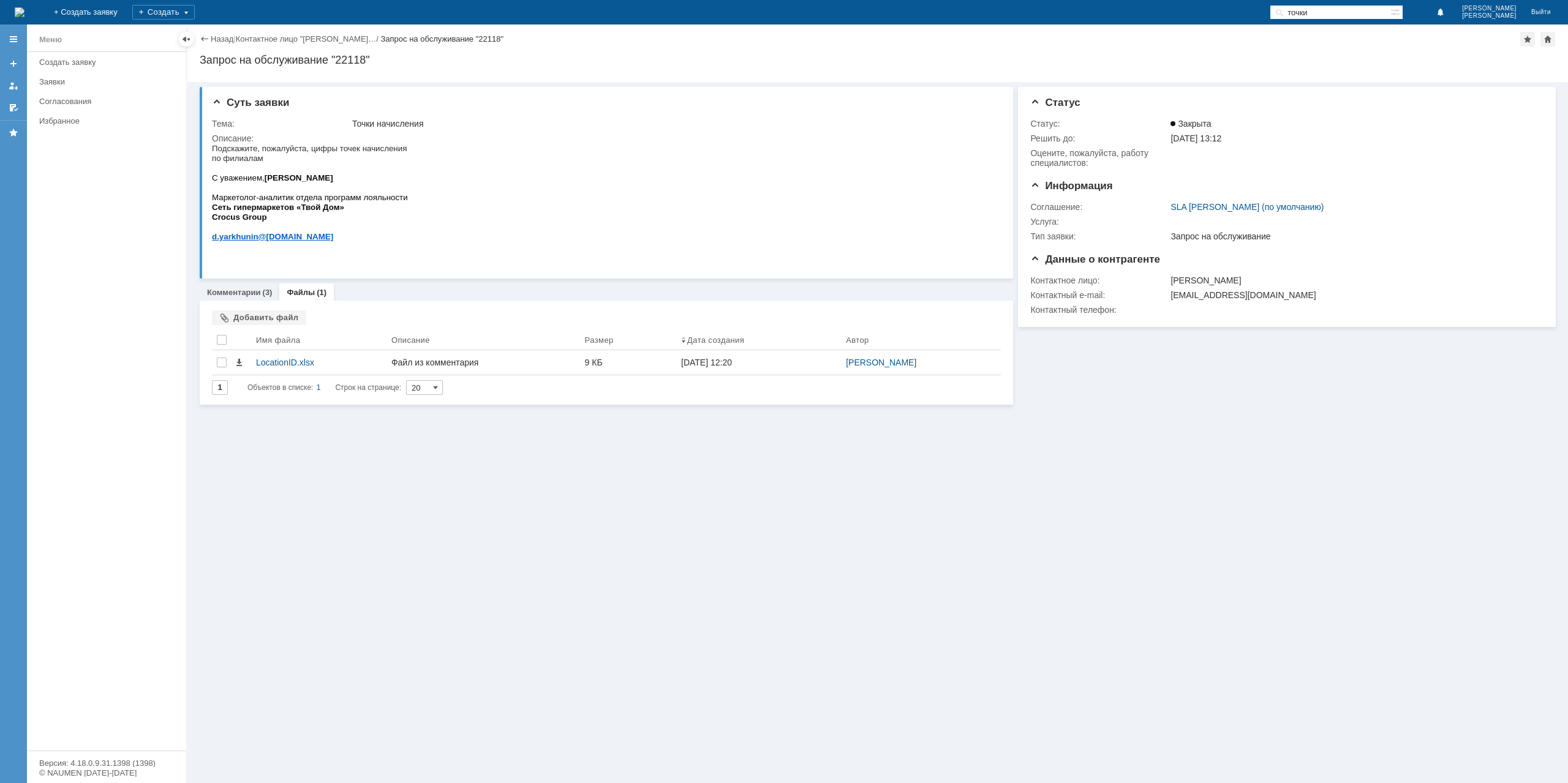
click at [217, 28] on div "Назад | Контактное лицо "[PERSON_NAME]… / Запрос на обслуживание "22118" Запрос…" at bounding box center [877, 54] width 1380 height 58
click at [221, 35] on link "Назад" at bounding box center [222, 39] width 23 height 9
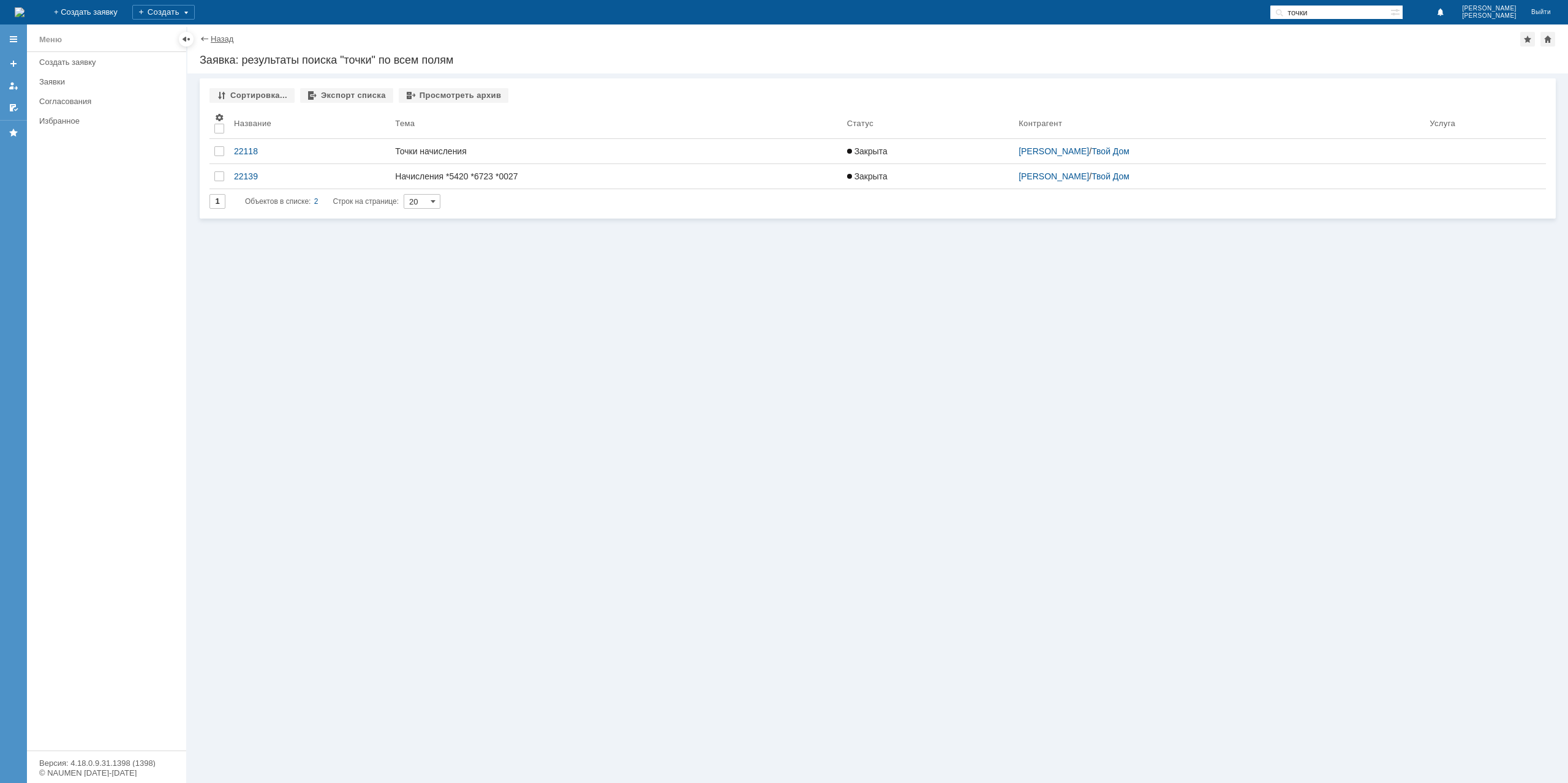
click at [233, 41] on link "Назад" at bounding box center [222, 39] width 23 height 9
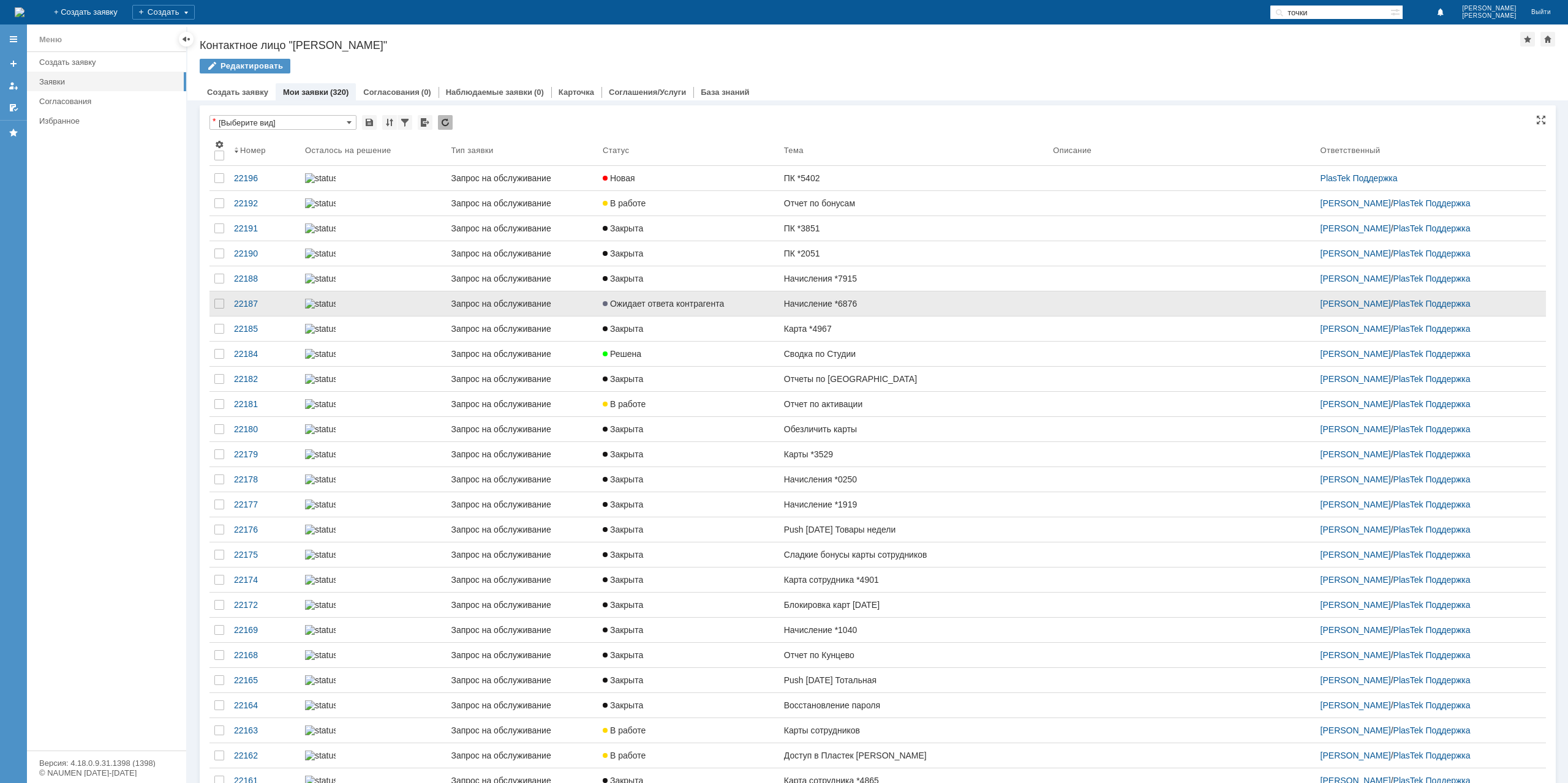
click at [668, 316] on link "Ожидает ответа контрагента" at bounding box center [688, 303] width 181 height 25
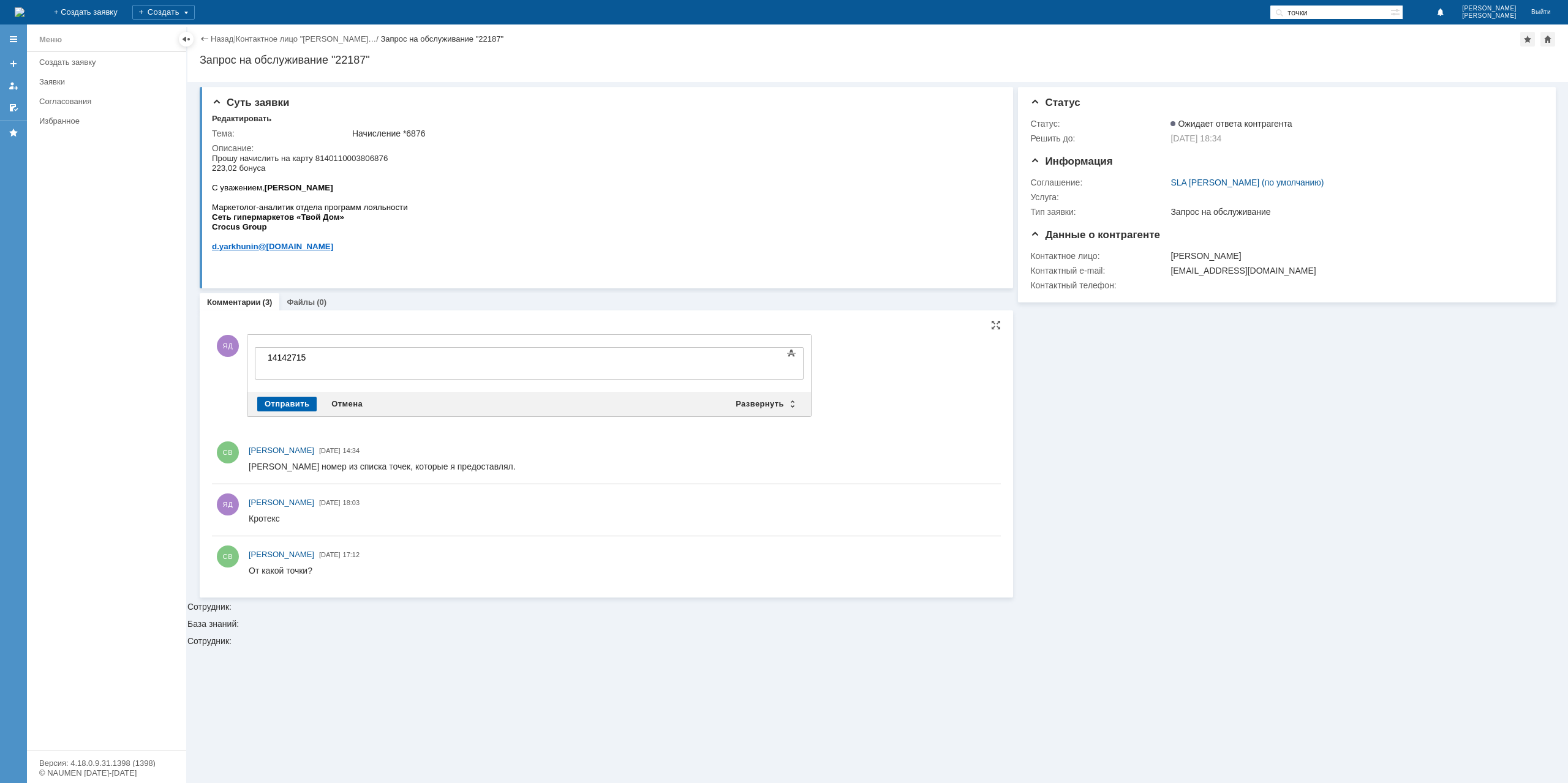
click at [286, 397] on div "Отправить" at bounding box center [287, 404] width 59 height 15
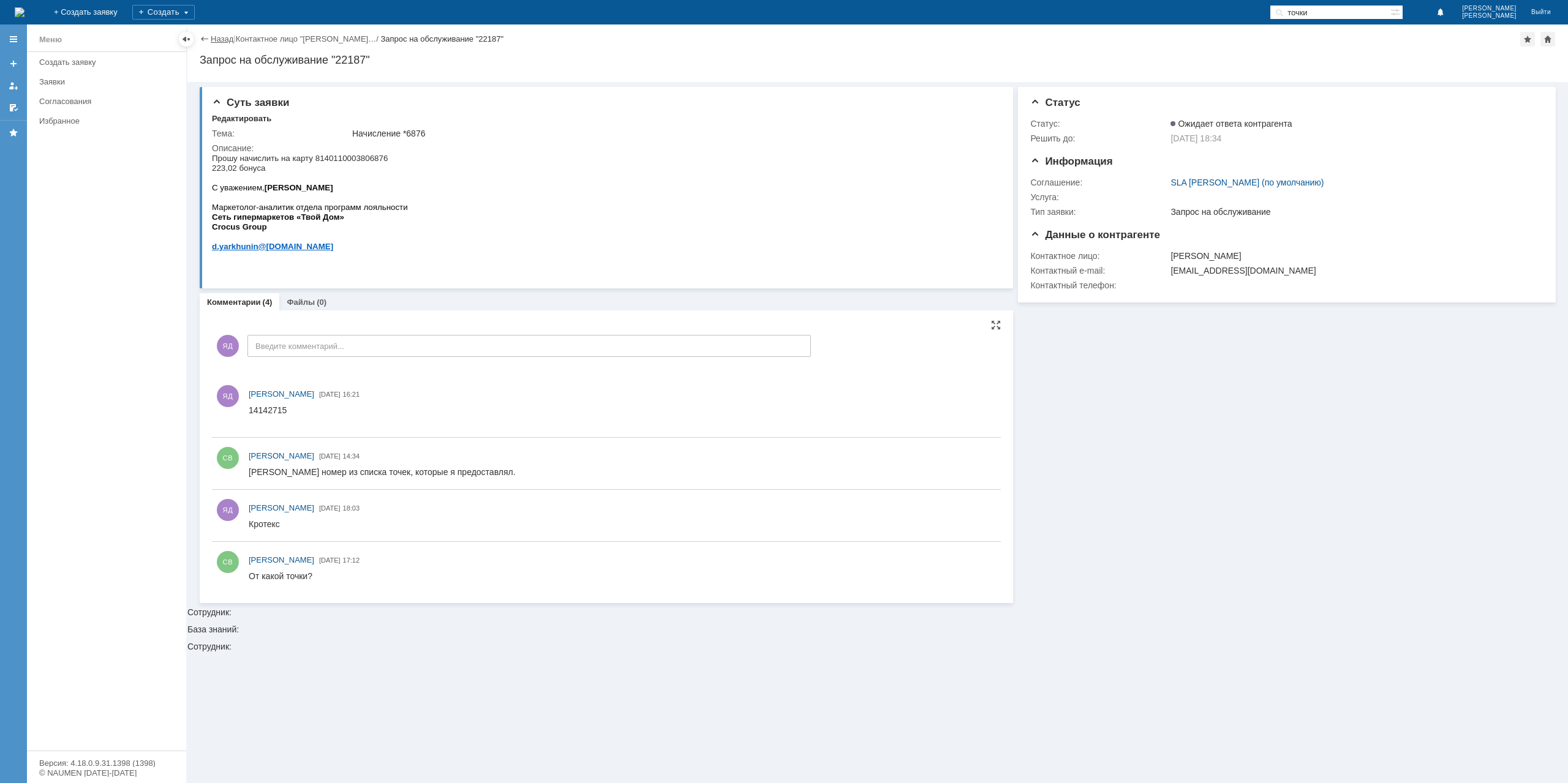
click at [221, 44] on link "Назад" at bounding box center [222, 39] width 23 height 9
